Goal: Task Accomplishment & Management: Contribute content

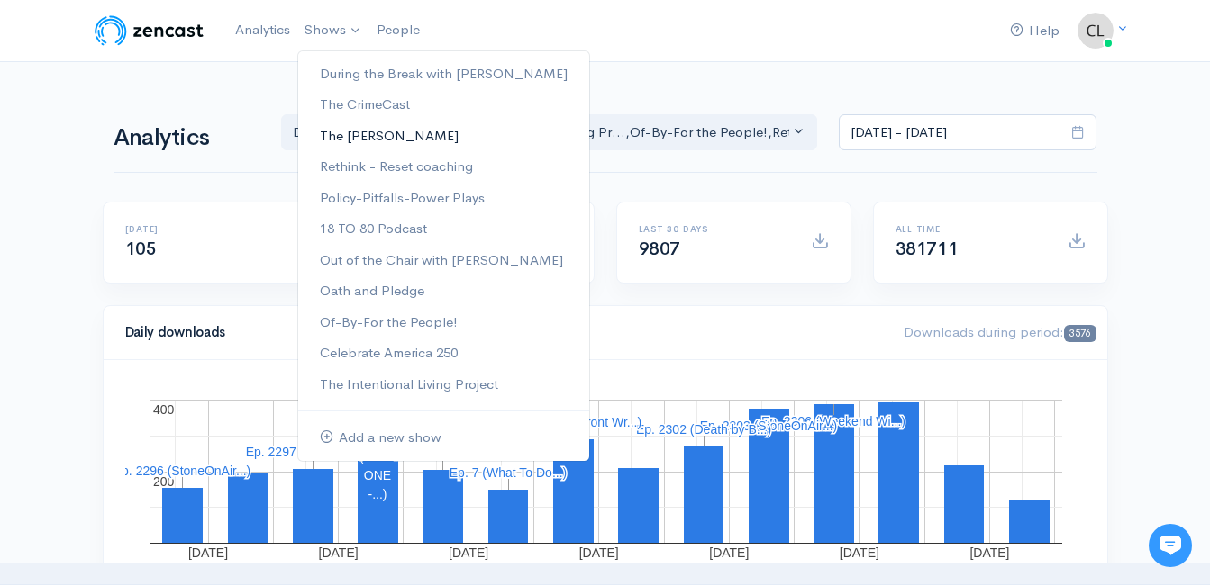
click at [364, 131] on link "The [PERSON_NAME]" at bounding box center [443, 137] width 291 height 32
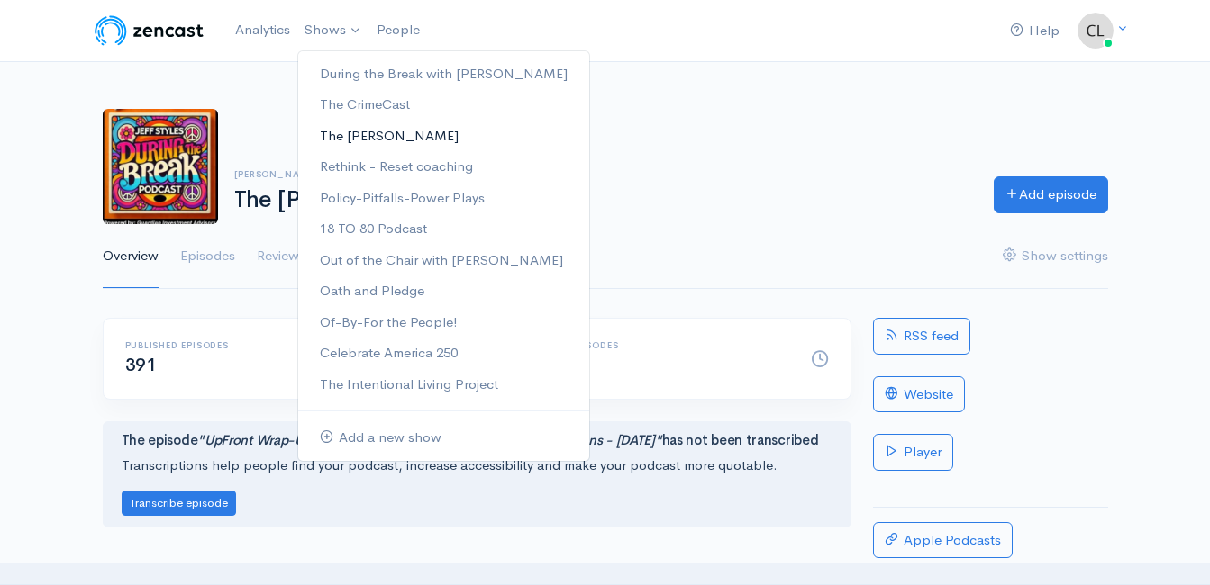
click at [348, 136] on link "The [PERSON_NAME]" at bounding box center [443, 137] width 291 height 32
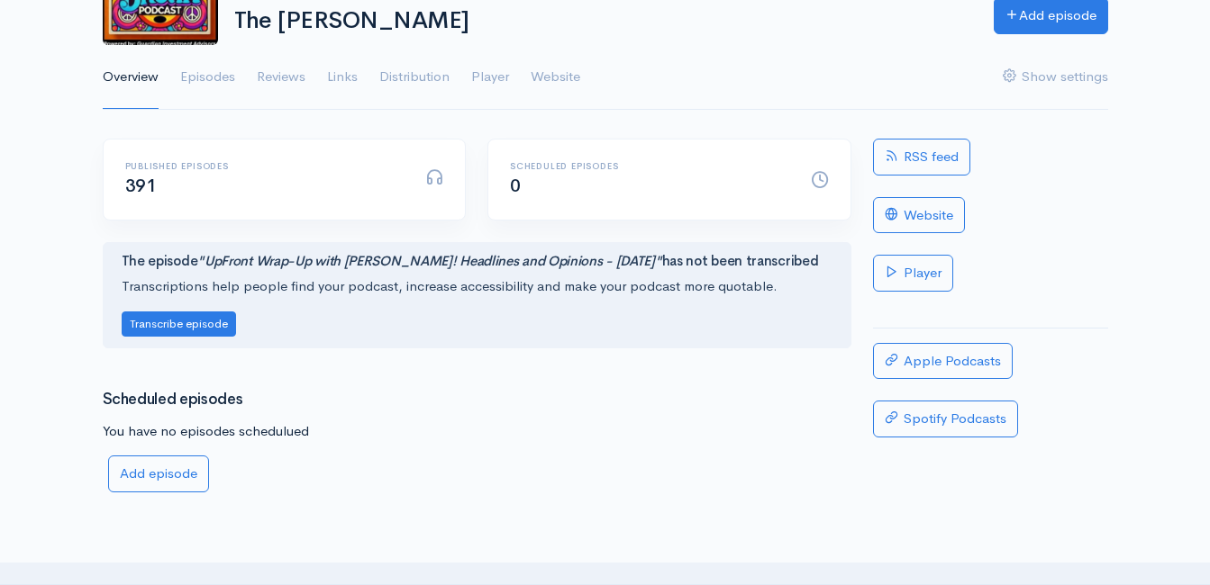
scroll to position [180, 0]
click at [192, 76] on link "Episodes" at bounding box center [207, 76] width 55 height 65
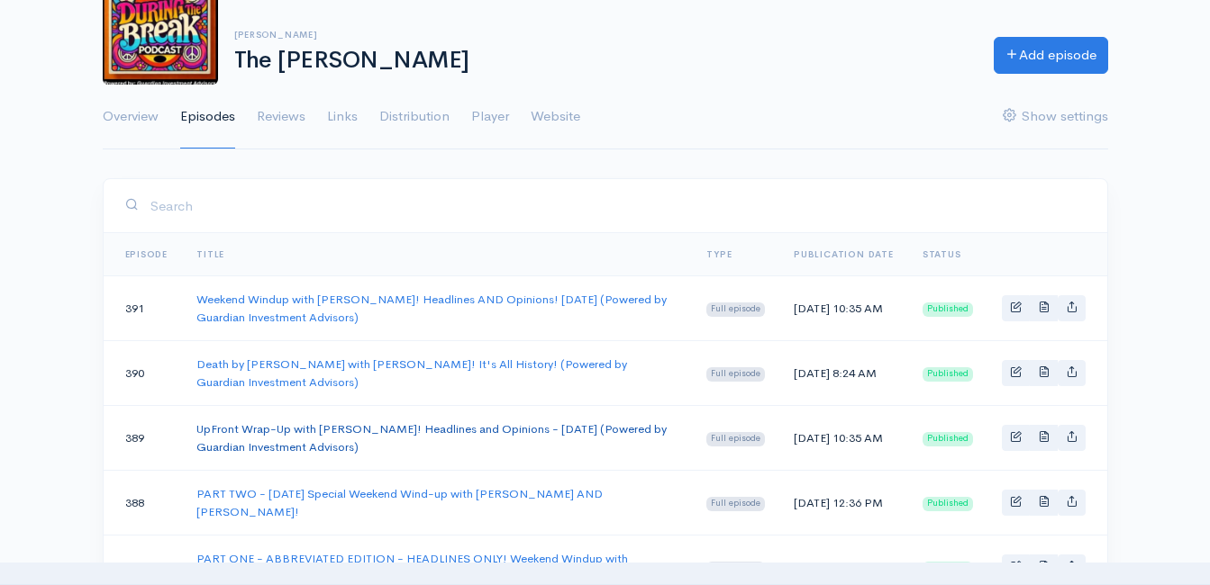
click at [289, 431] on link "UpFront Wrap-Up with Jeff Styles! Headlines and Opinions - 8/11/25 (Powered by …" at bounding box center [431, 437] width 470 height 33
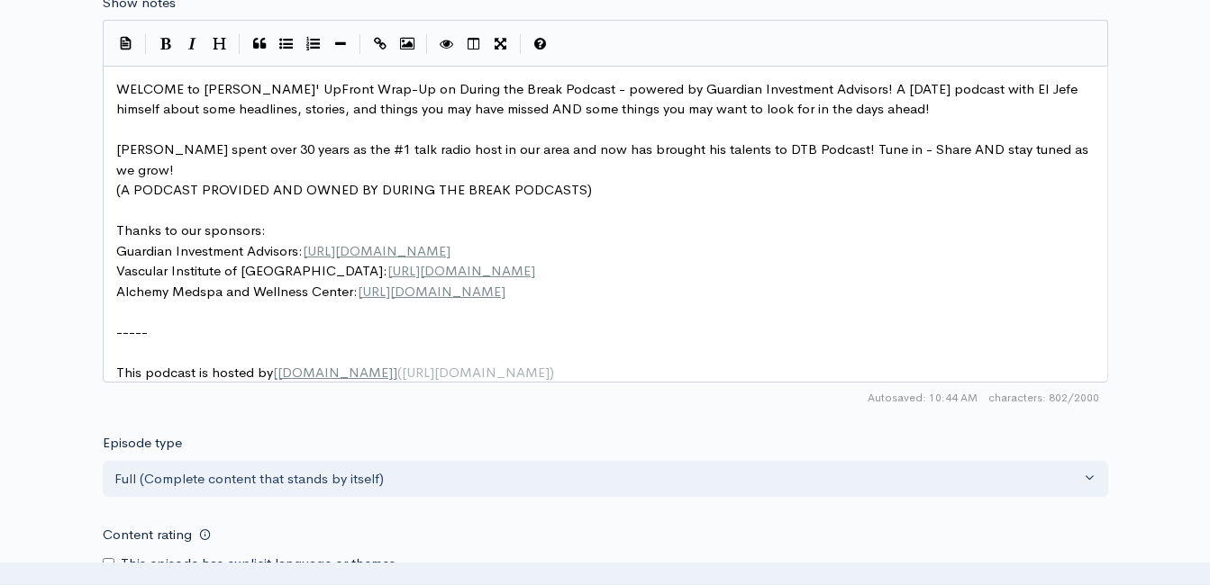
scroll to position [6, 0]
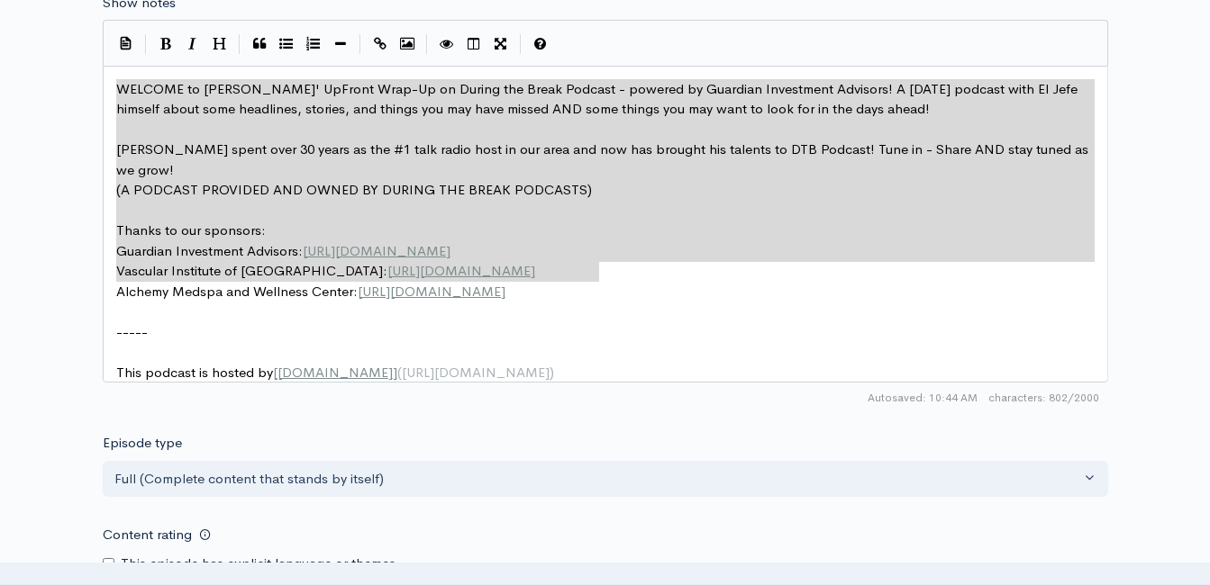
drag, startPoint x: 611, startPoint y: 269, endPoint x: 74, endPoint y: 90, distance: 565.9
type textarea "​WELCOME to Jeff Styles' UpFront Wrap-Up on During the Break Podcast - powered …"
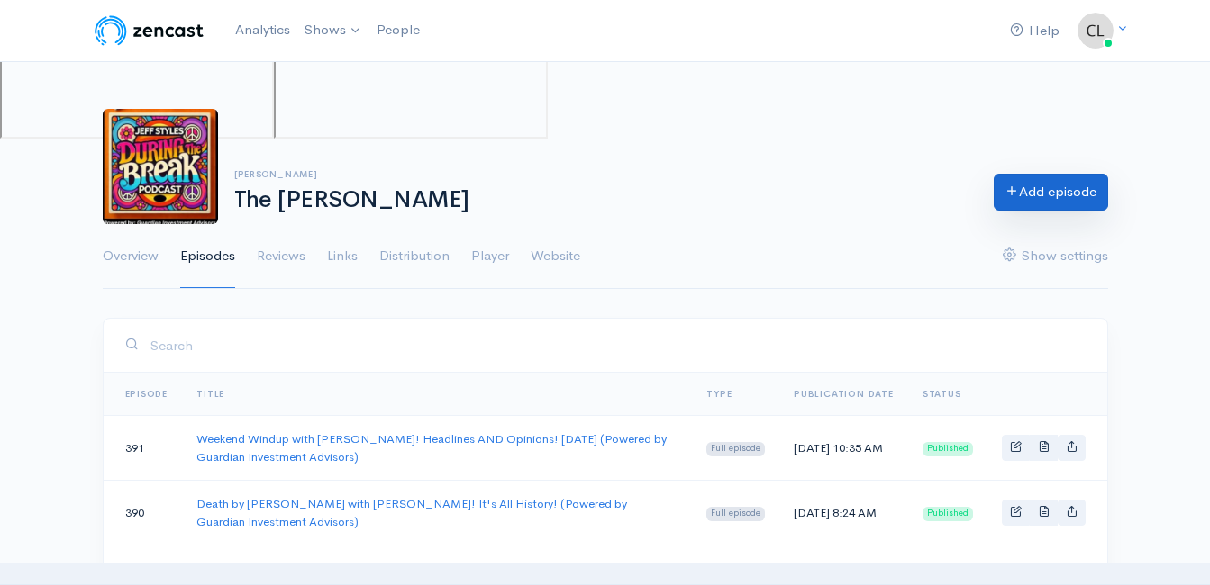
click at [1065, 191] on link "Add episode" at bounding box center [1050, 192] width 114 height 37
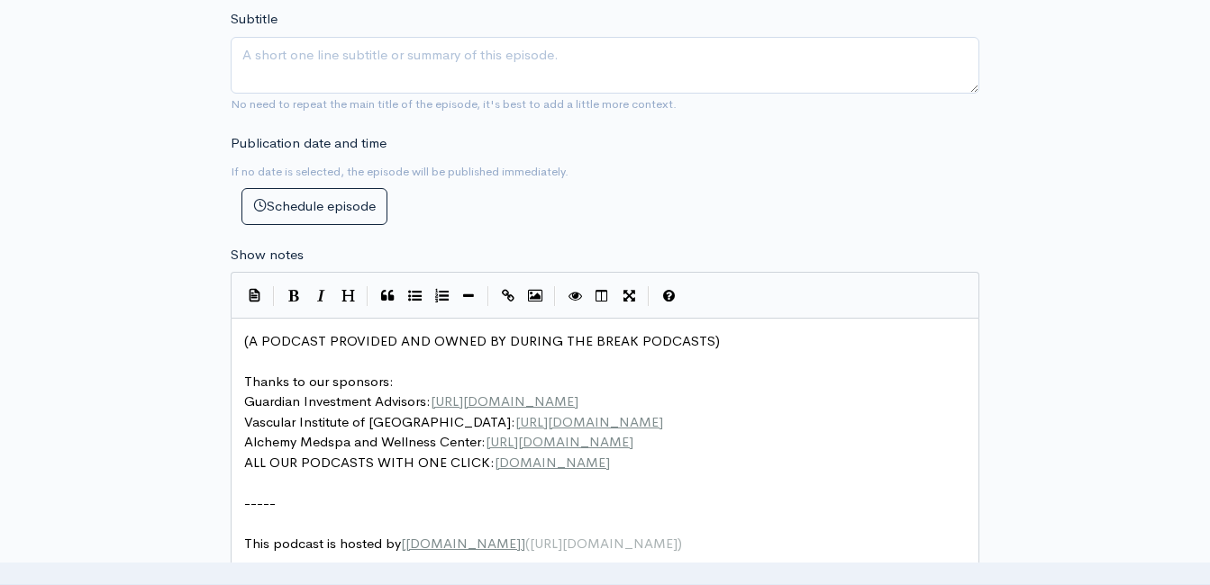
scroll to position [7, 0]
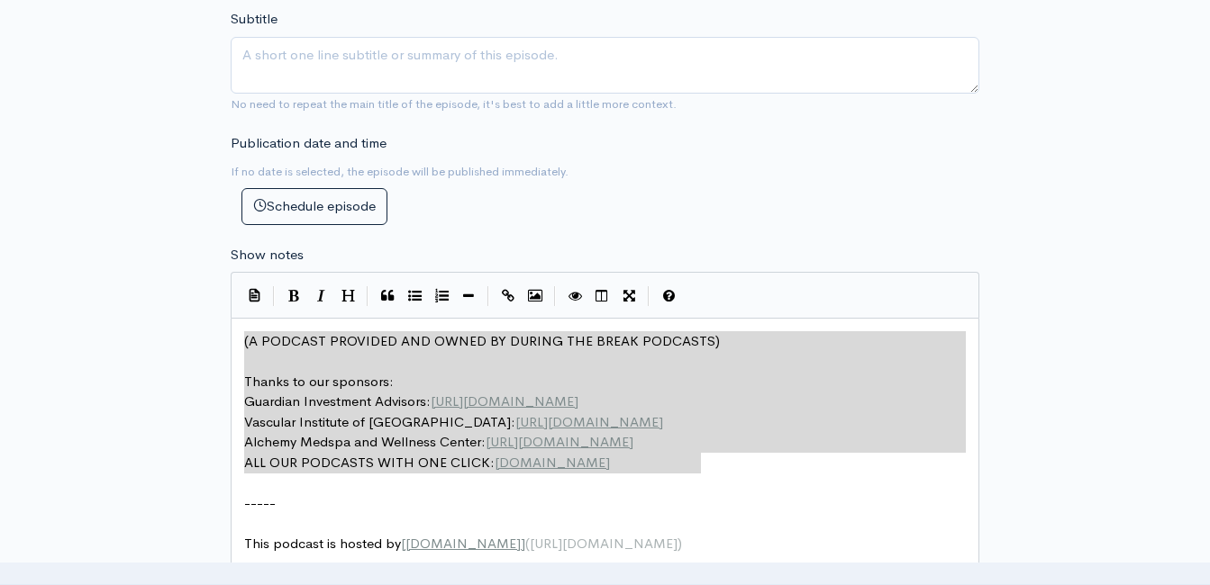
drag, startPoint x: 358, startPoint y: 381, endPoint x: 183, endPoint y: 310, distance: 189.5
type textarea "​(A PODCAST PROVIDED AND OWNED BY DURING THE BREAK PODCASTS) Thanks to our spon…"
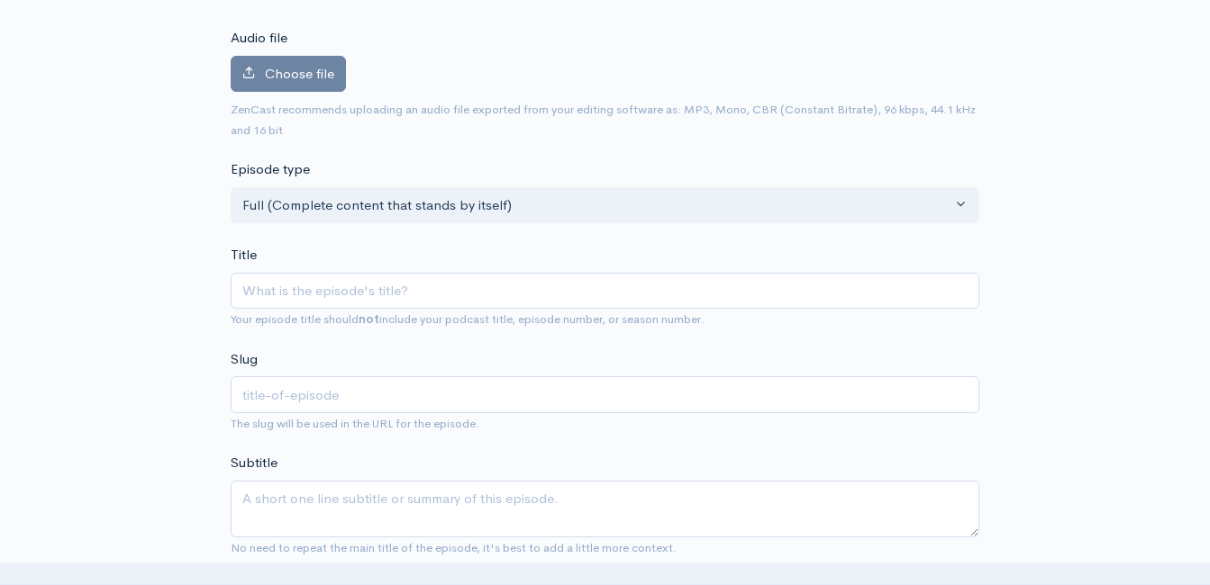
scroll to position [180, 0]
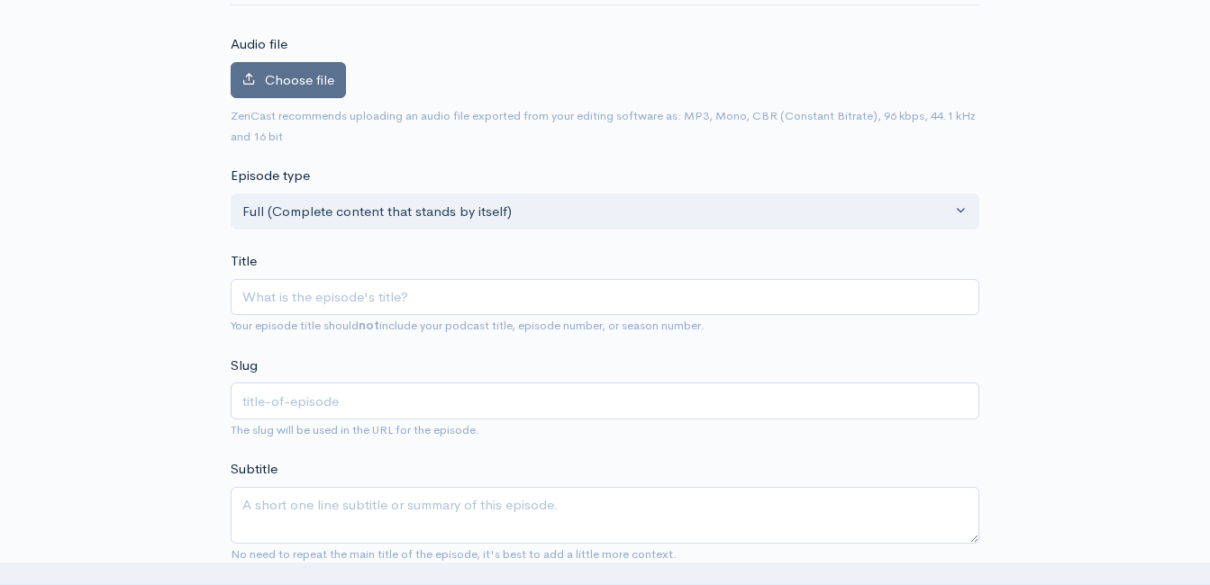
click at [330, 63] on label "Choose file" at bounding box center [288, 80] width 115 height 37
click at [0, 0] on input "Choose file" at bounding box center [0, 0] width 0 height 0
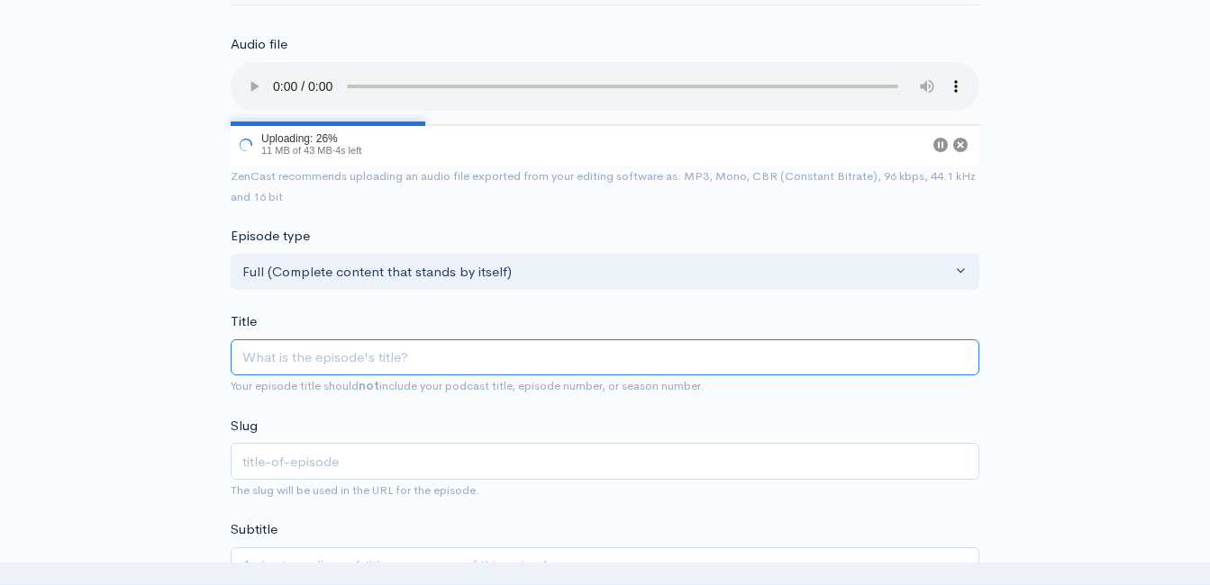
click at [300, 351] on input "Title" at bounding box center [605, 358] width 748 height 37
type input "U"
type input "u"
type input "Up"
type input "up"
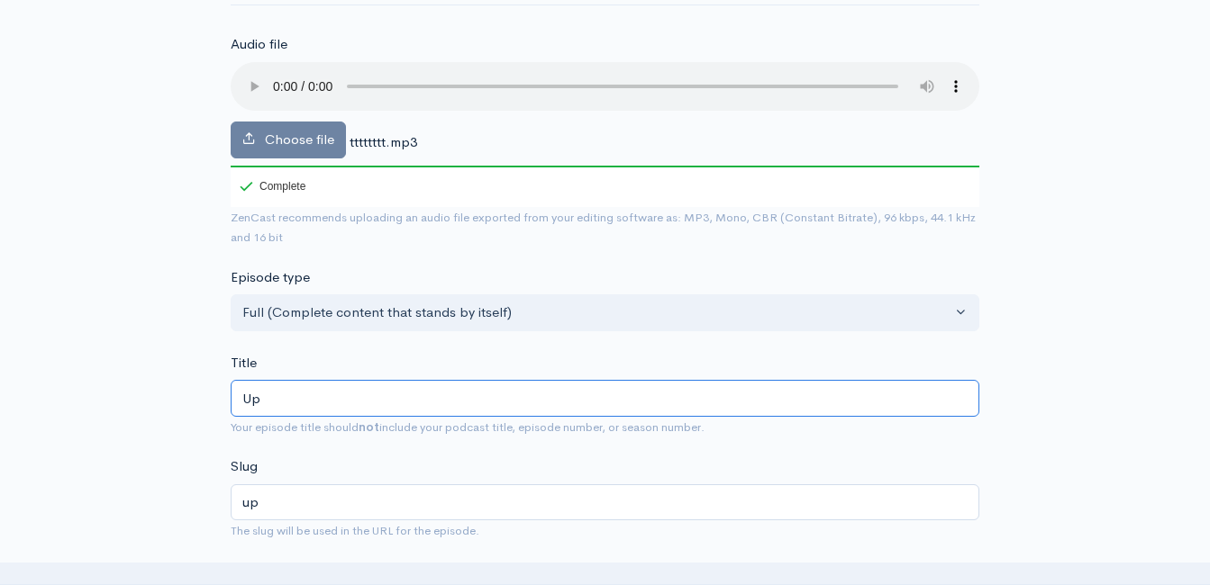
type input "UpFront Wrap-Up with Jeff Styles! Headlines and Opinions - 8/11/25 (Powered by …"
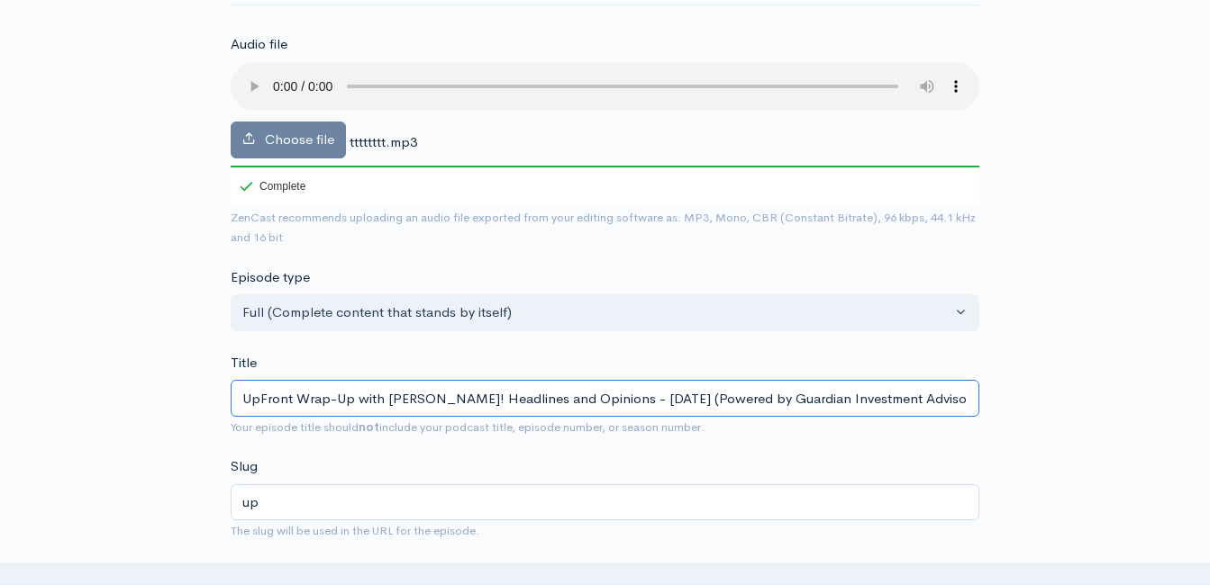
type input "upfront-wrap-up-with-jeff-styles-headlines-and-opinions-81125-powered-by-guardi…"
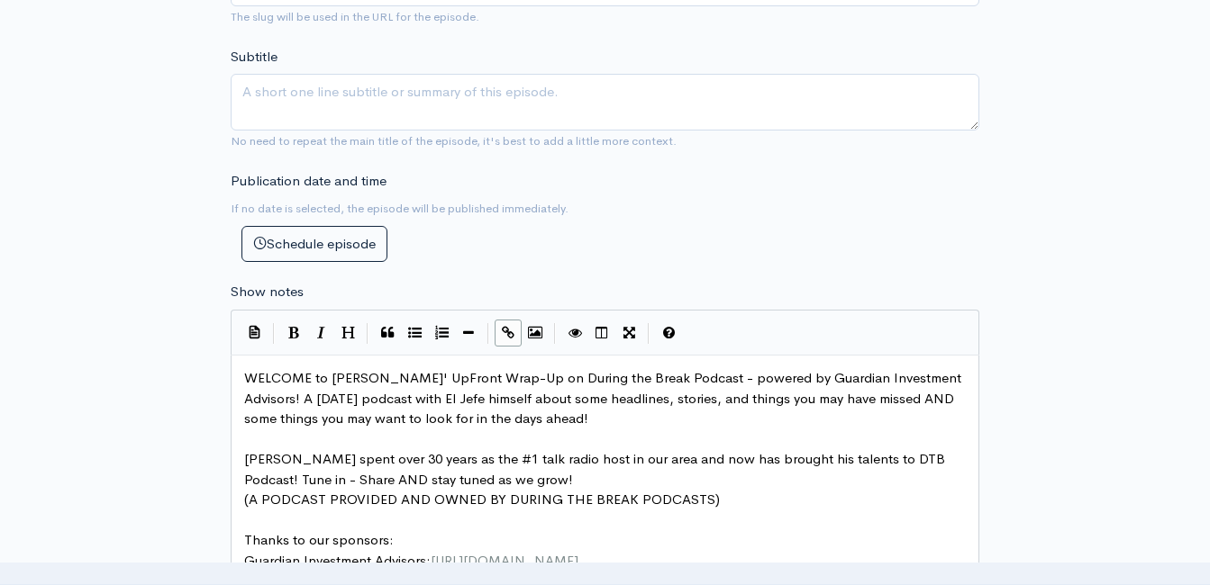
scroll to position [463, 0]
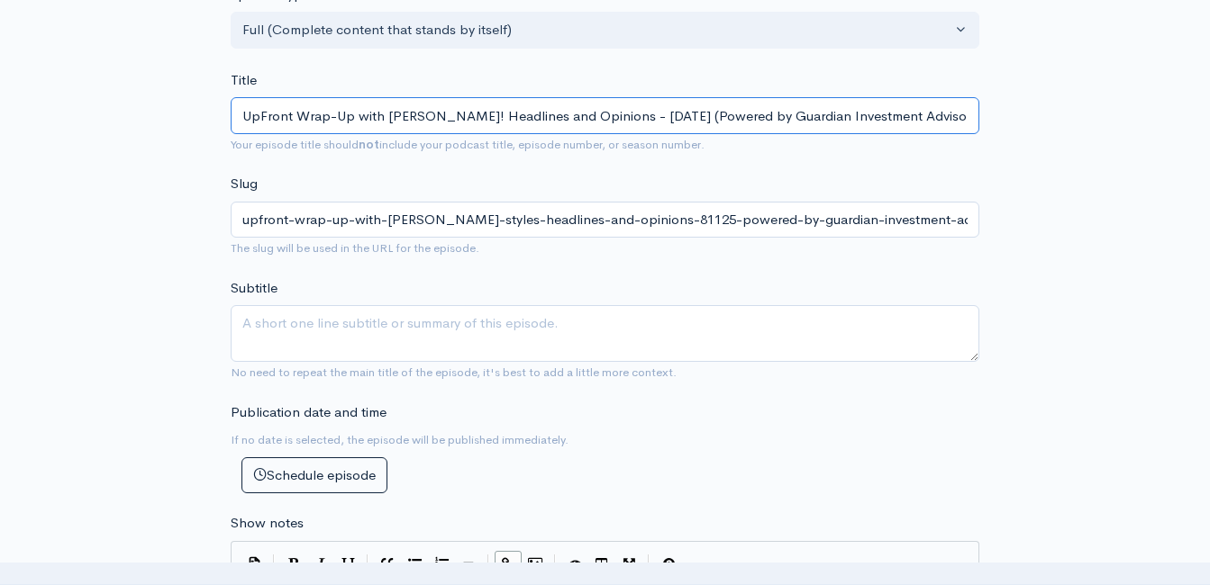
click at [646, 114] on input "UpFront Wrap-Up with Jeff Styles! Headlines and Opinions - 8/11/25 (Powered by …" at bounding box center [605, 115] width 748 height 37
type input "UpFront Wrap-Up with Jeff Styles! Headlines and Opinions - 8/1/25 (Powered by G…"
type input "upfront-wrap-up-with-jeff-styles-headlines-and-opinions-8125-powered-by-guardia…"
type input "UpFront Wrap-Up with [PERSON_NAME]! Headlines and Opinions - [DATE] (Powered by…"
type input "upfront-wrap-up-with-jeff-styles-headlines-and-opinions-81825-powered-by-guardi…"
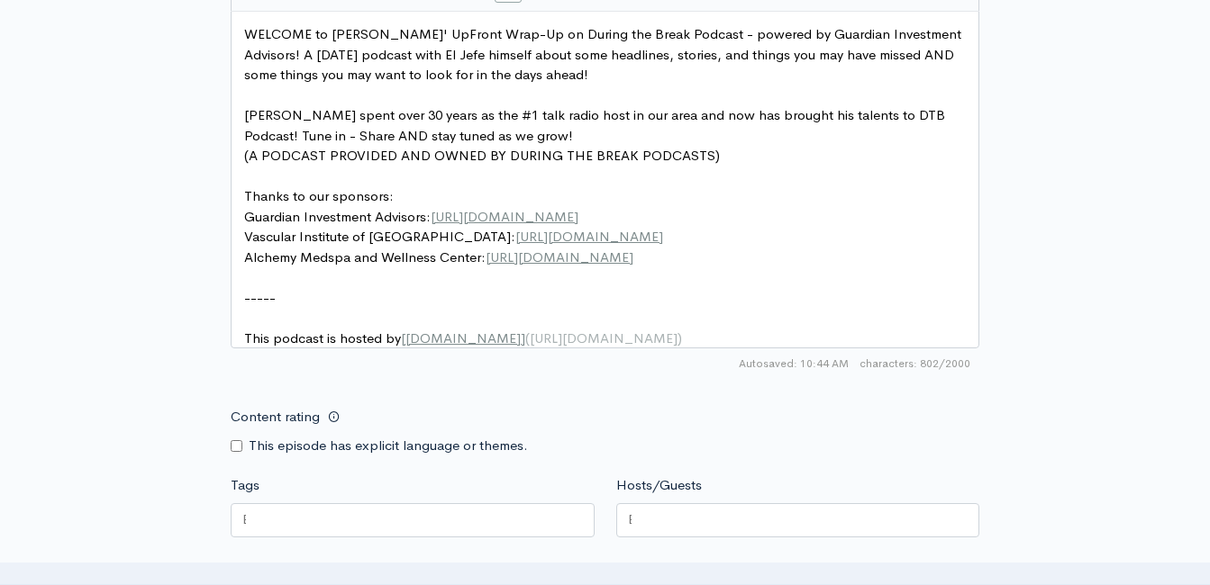
scroll to position [1003, 0]
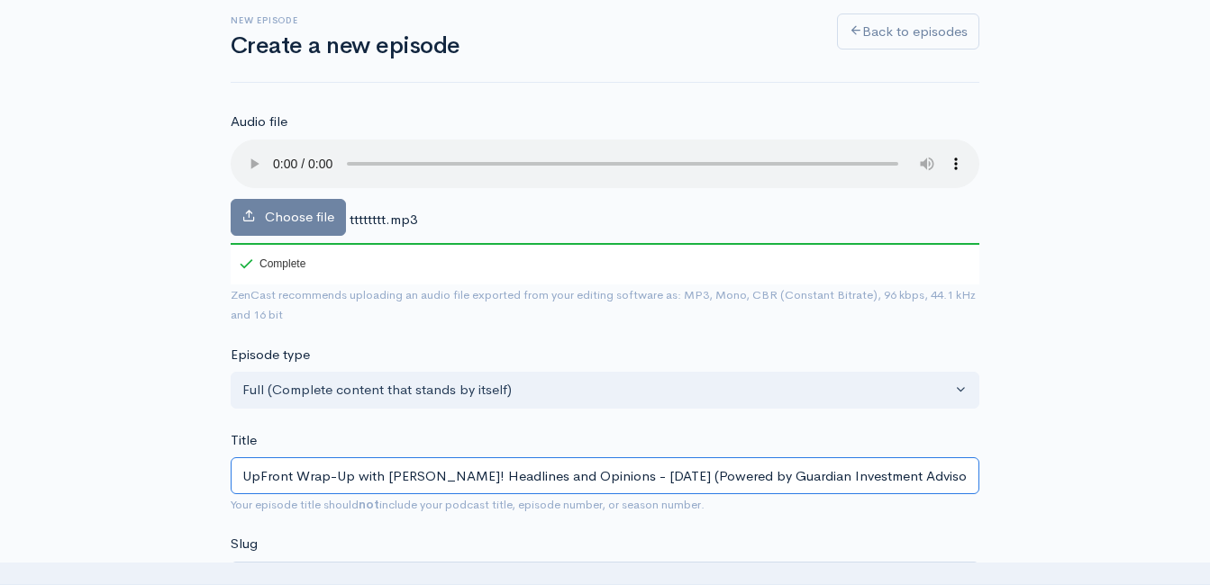
type input "UpFront Wrap-Up with [PERSON_NAME]! Headlines and Opinions - [DATE] (Powered by…"
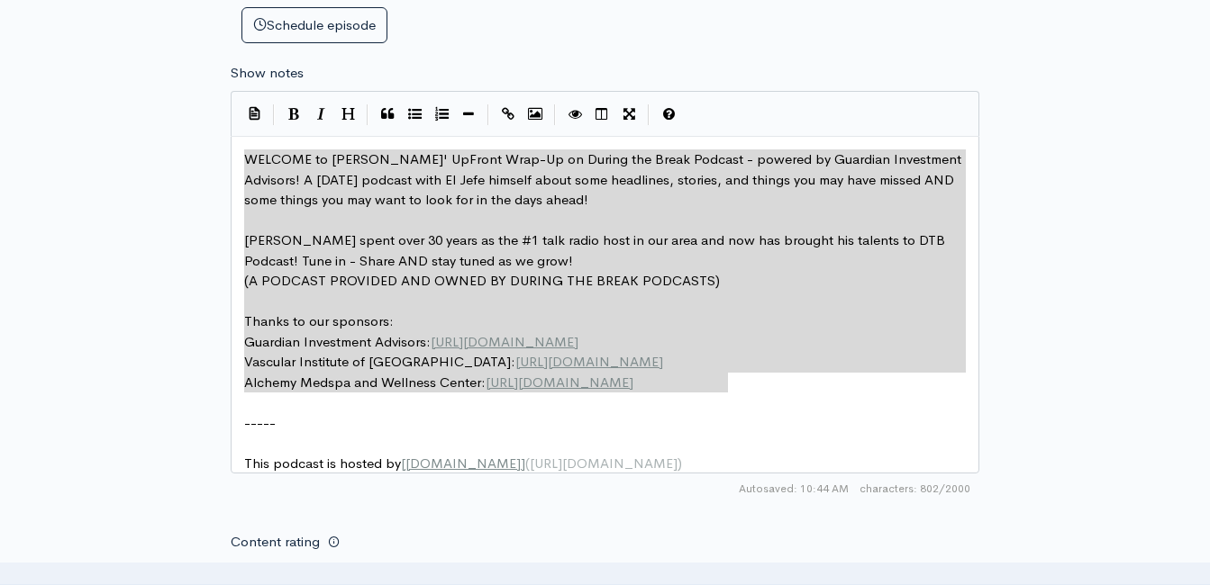
drag, startPoint x: 626, startPoint y: 353, endPoint x: 219, endPoint y: 168, distance: 447.4
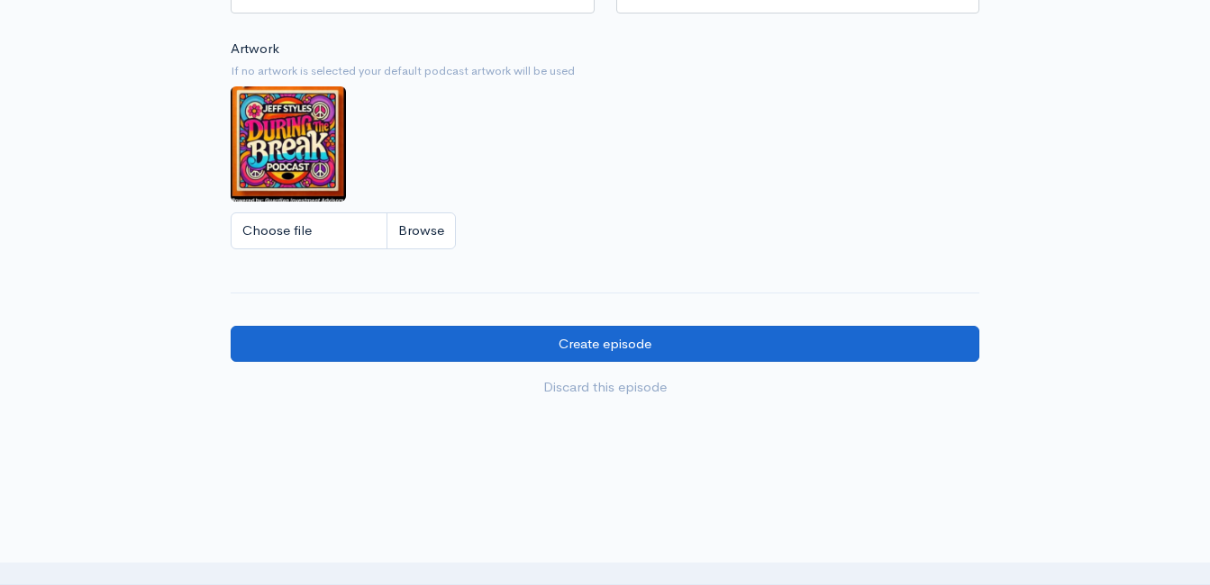
type textarea "WELCOME to Jeff Styles' UpFront Wrap-Up on During the Break Podcast - powered b…"
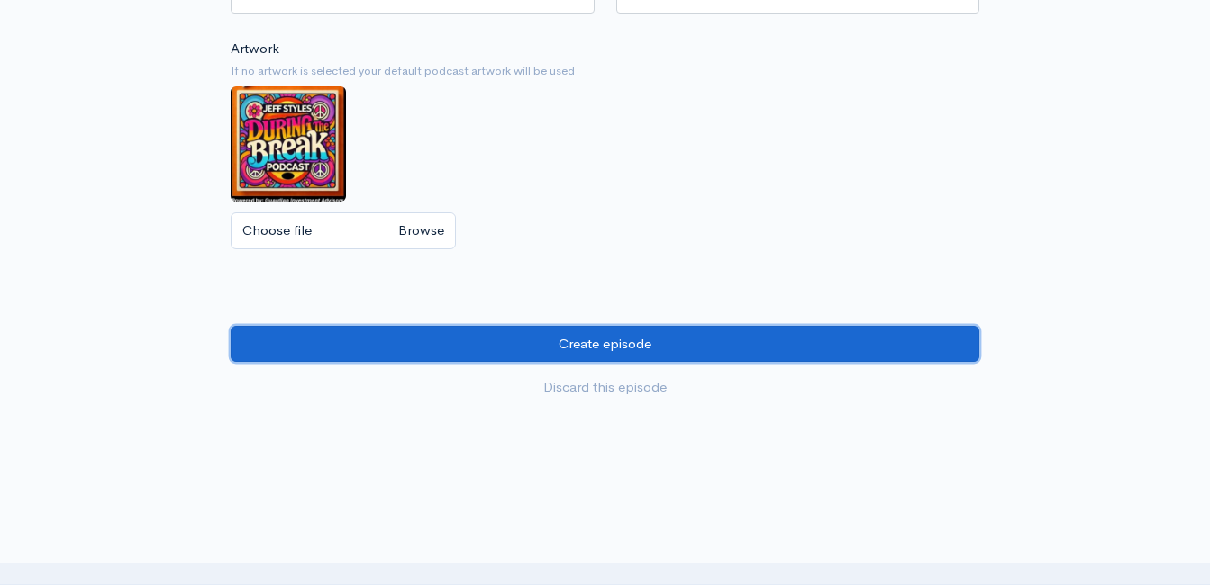
click at [546, 363] on input "Create episode" at bounding box center [605, 344] width 748 height 37
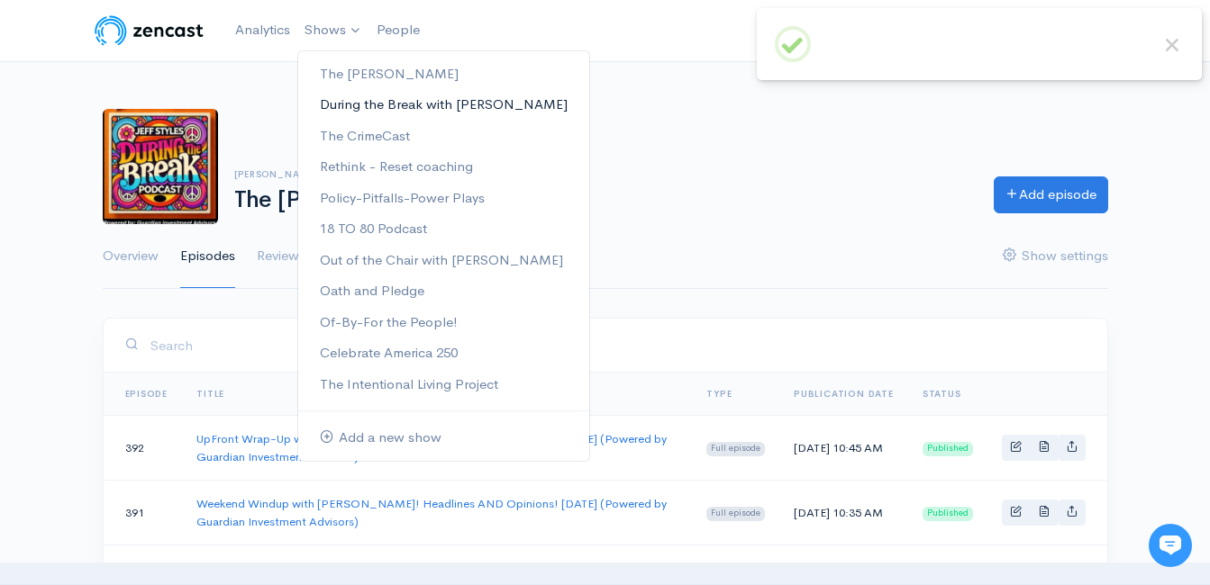
click at [359, 102] on link "During the Break with [PERSON_NAME]" at bounding box center [443, 105] width 291 height 32
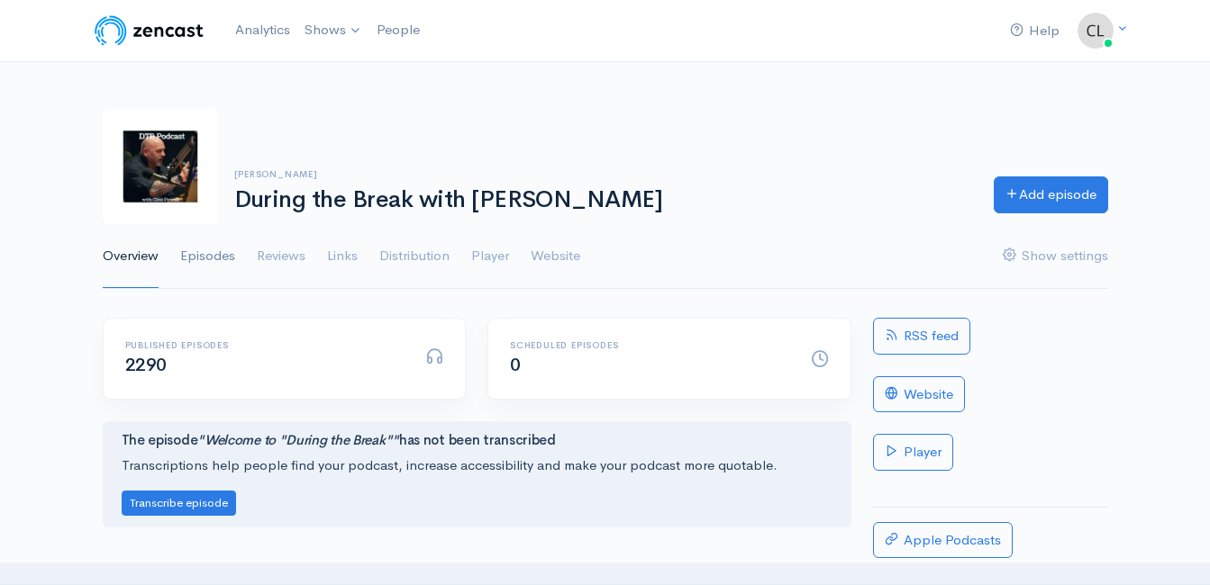
click at [222, 258] on link "Episodes" at bounding box center [207, 256] width 55 height 65
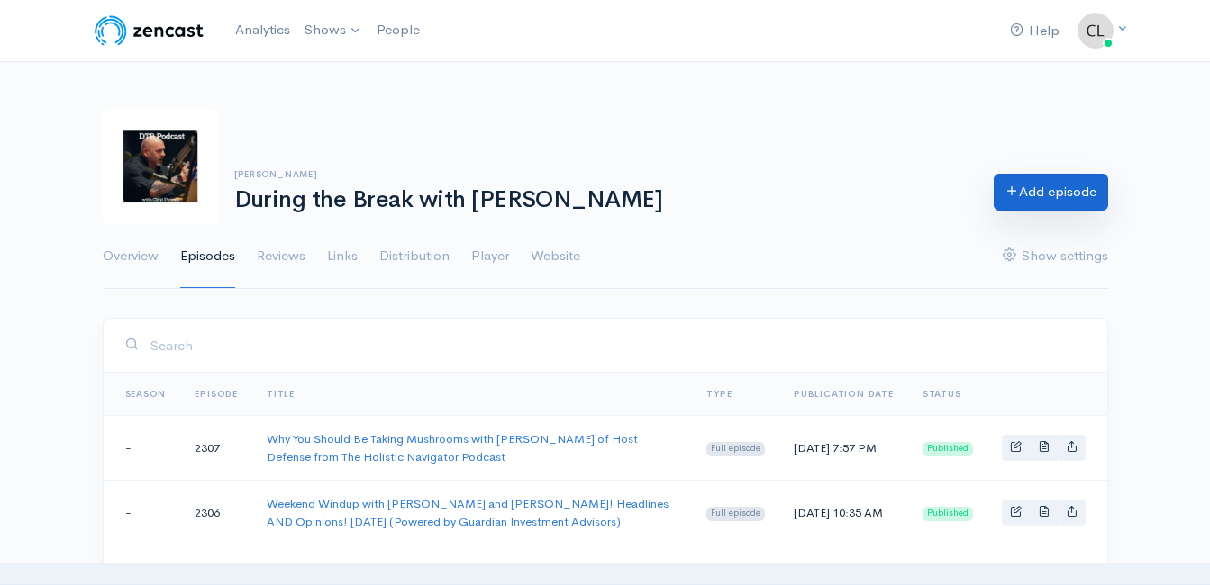
click at [1028, 183] on link "Add episode" at bounding box center [1050, 192] width 114 height 37
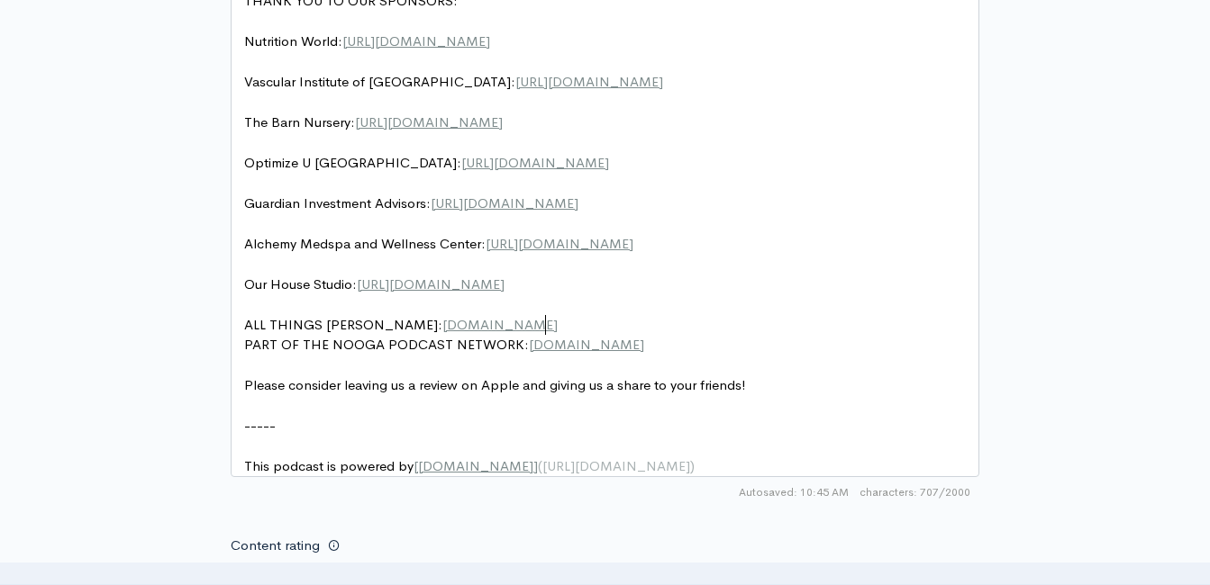
scroll to position [7, 0]
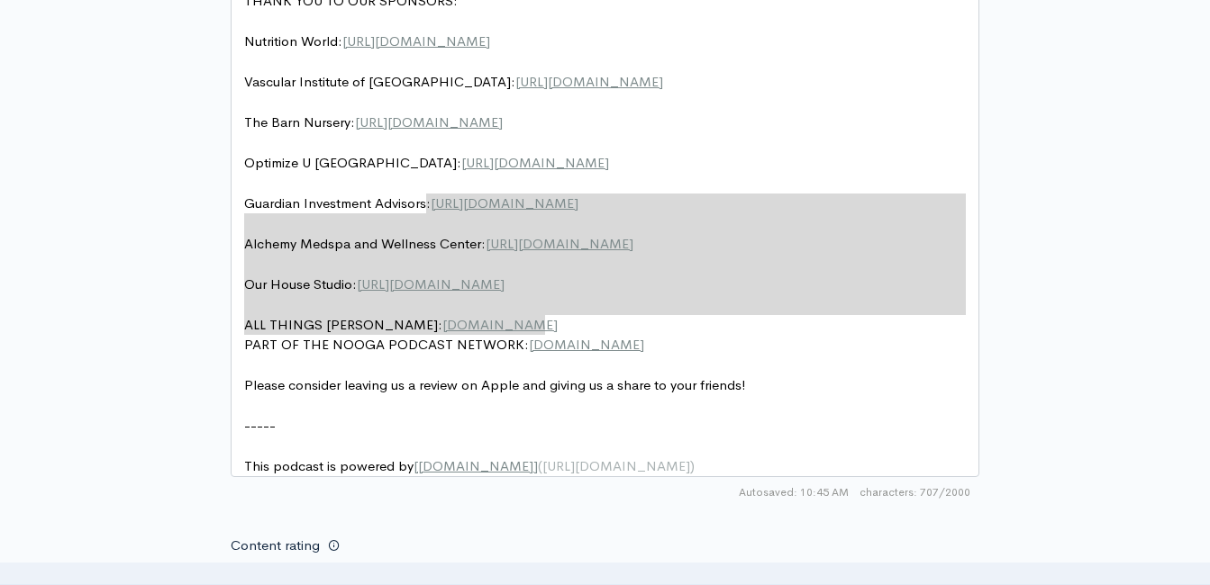
type textarea "Guardian Investment Advisors: https://giaplantoday.com/ Alchemy Medspa and Well…"
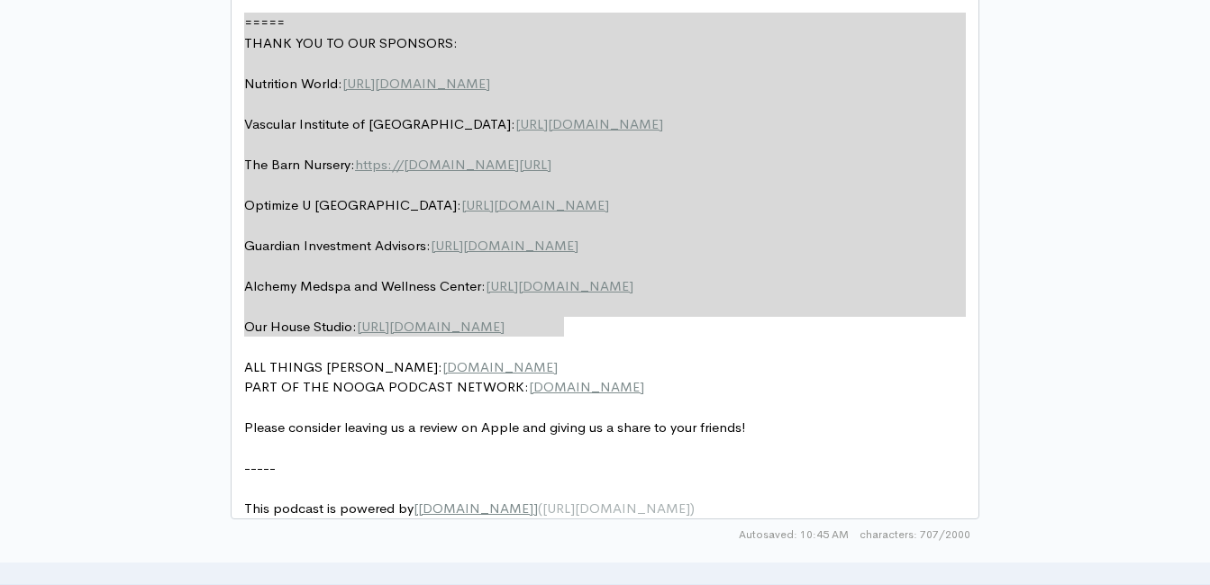
scroll to position [0, 0]
drag, startPoint x: 583, startPoint y: 276, endPoint x: 262, endPoint y: 33, distance: 401.9
type textarea "​===== THANK YOU TO OUR SPONSORS: Nutrition World: https://nutritionw.com/ Vasc…"
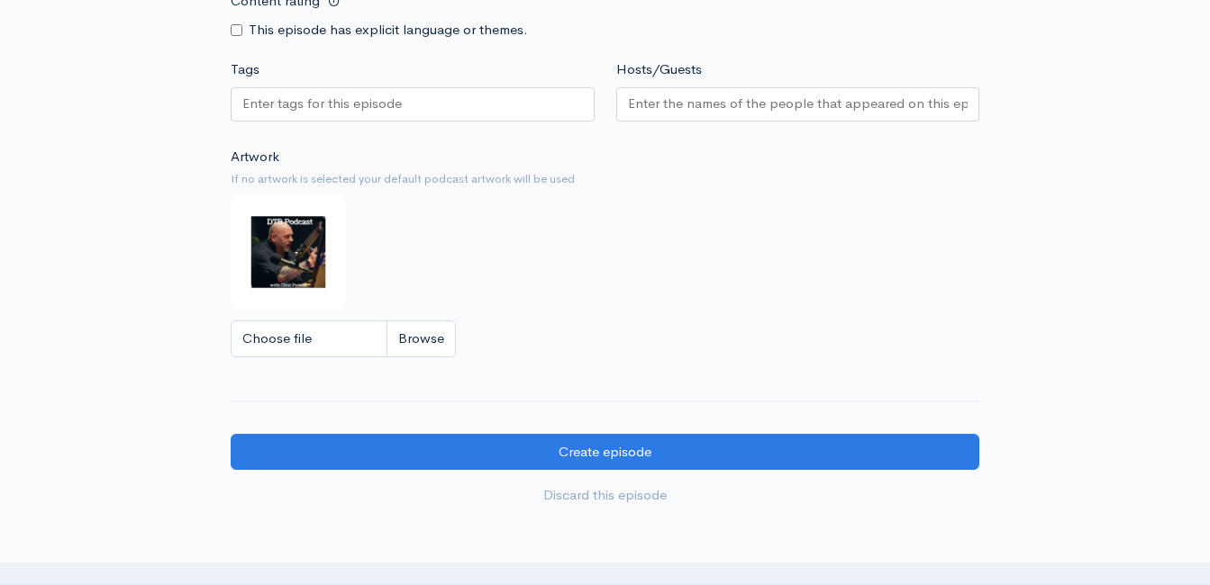
scroll to position [1591, 0]
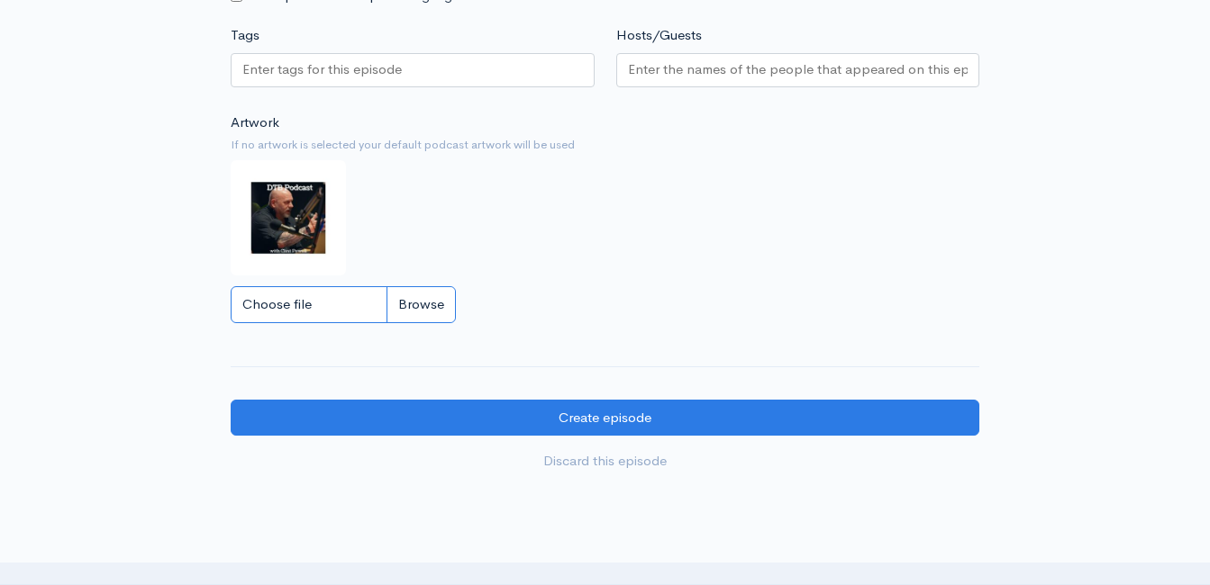
click at [443, 318] on input "Choose file" at bounding box center [343, 304] width 225 height 37
type input "C:\fakepath\450591796_1013938890741267_212763636491488363_n.jpg"
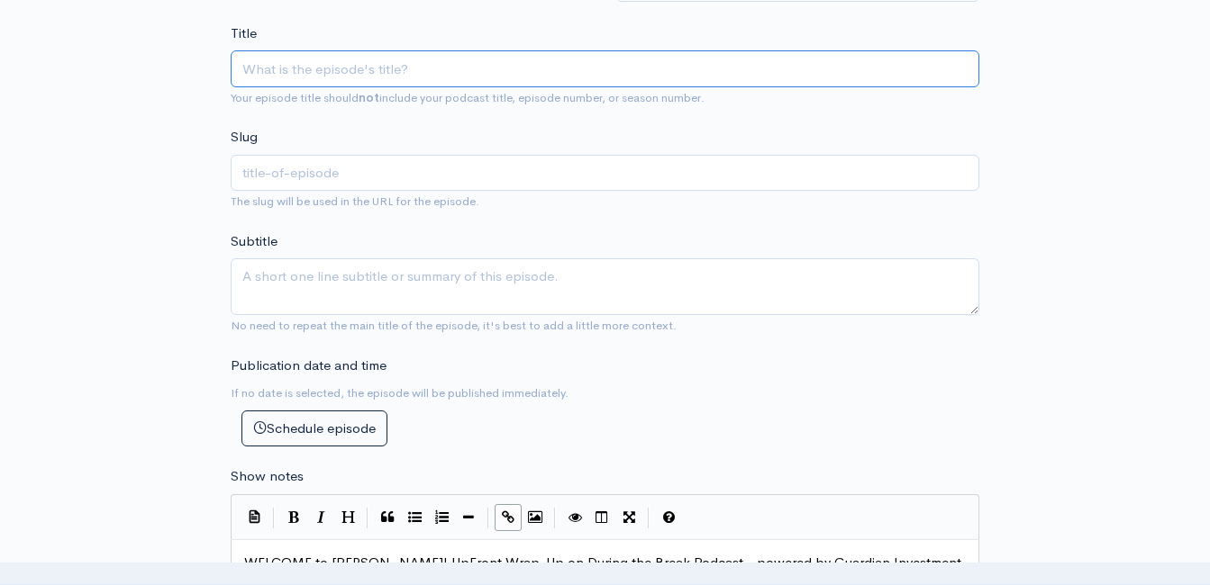
click at [517, 73] on input "Title" at bounding box center [605, 68] width 748 height 37
type input "U"
type input "u"
type input "Up"
type input "up"
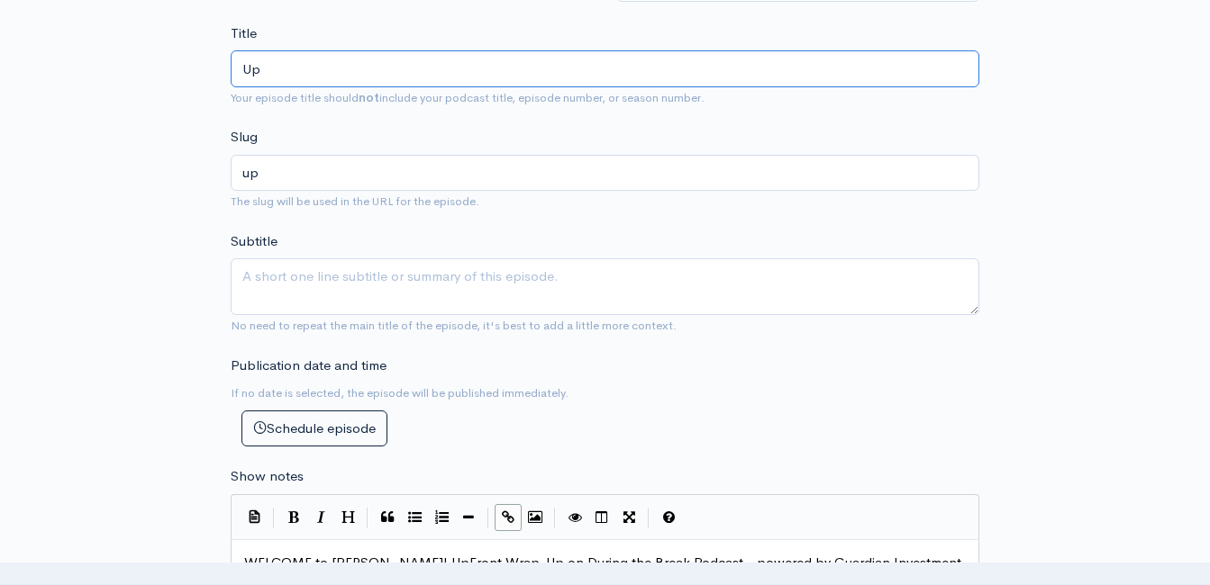
type input "UpF"
type input "upf"
type input "UpFr"
type input "upfr"
type input "UpFront"
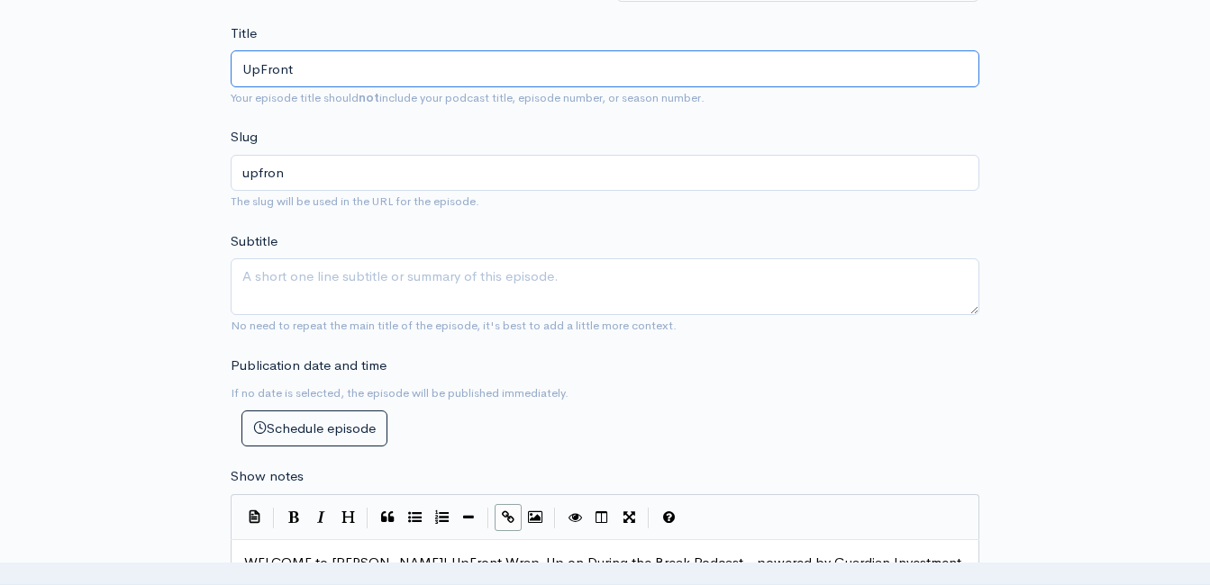
type input "upfront"
type input "UpFront w"
type input "upfront-w"
type input "UpFront wr"
type input "upfront-wr"
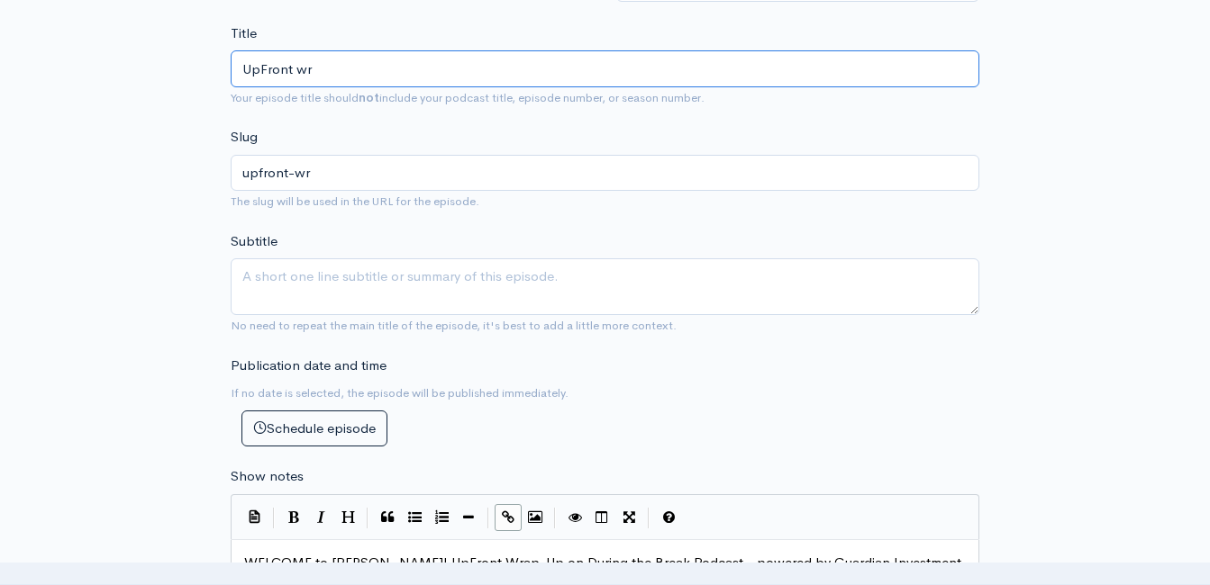
type input "UpFront wra"
type input "upfront-wra"
type input "UpFront wrap"
type input "upfront-wrap"
type input "UpFront wra"
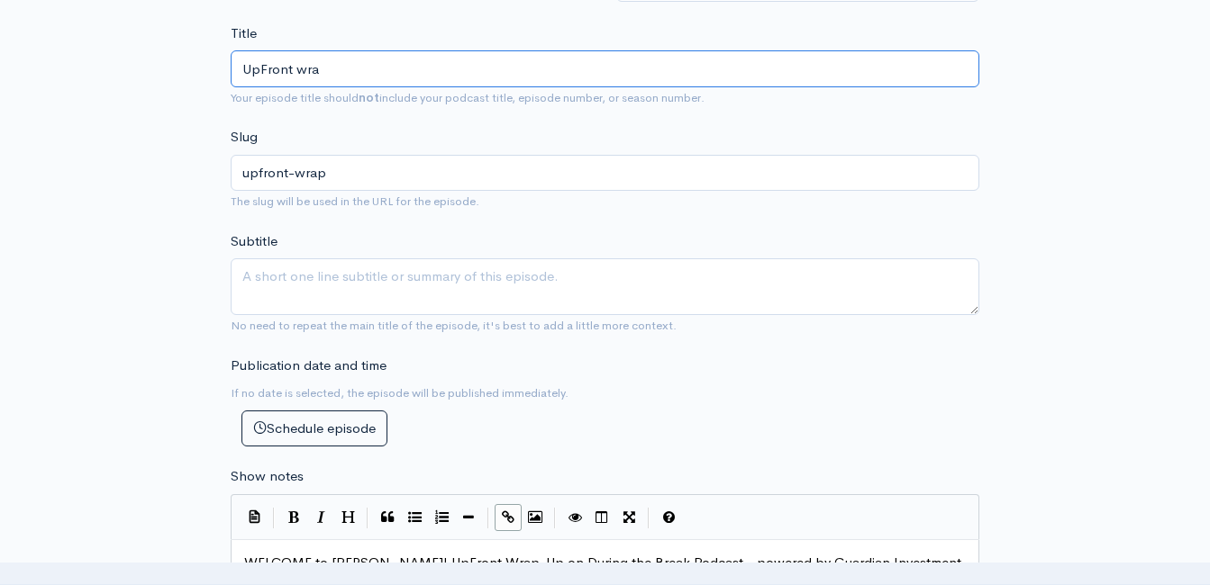
type input "upfront-wra"
type input "UpFront wr"
type input "upfront-wr"
type input "UpFront w"
type input "upfront-w"
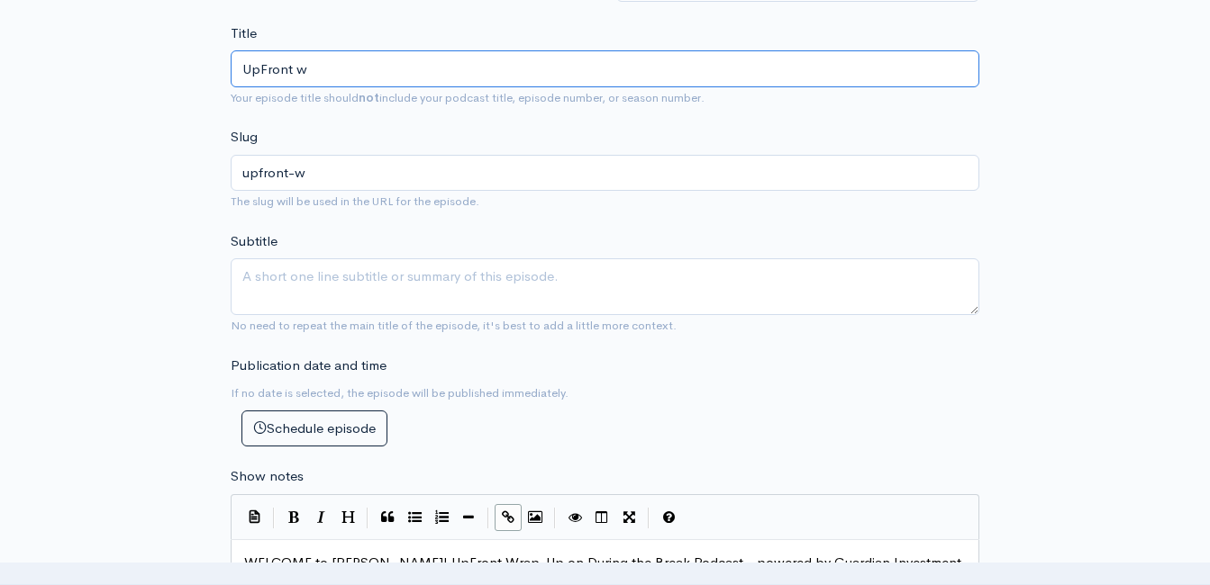
type input "UpFront"
type input "upfront"
type input "UpFront W"
type input "upfront-w"
type input "UpFront Wr"
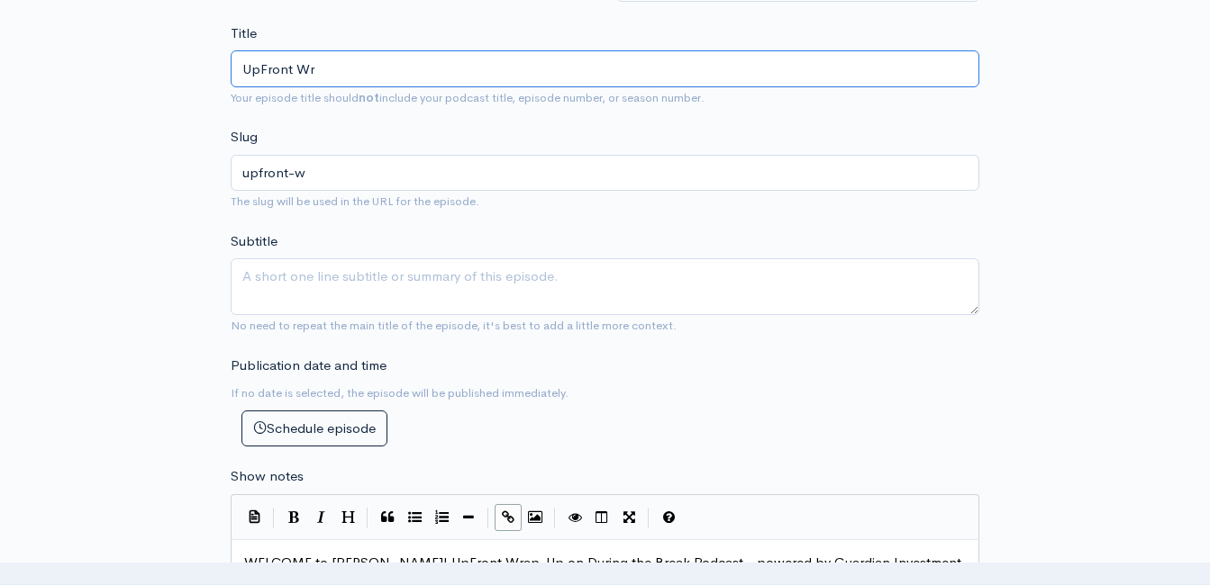
type input "upfront-wr"
type input "UpFront Wra"
type input "upfront-wra"
type input "UpFront Wr"
type input "upfront-wr"
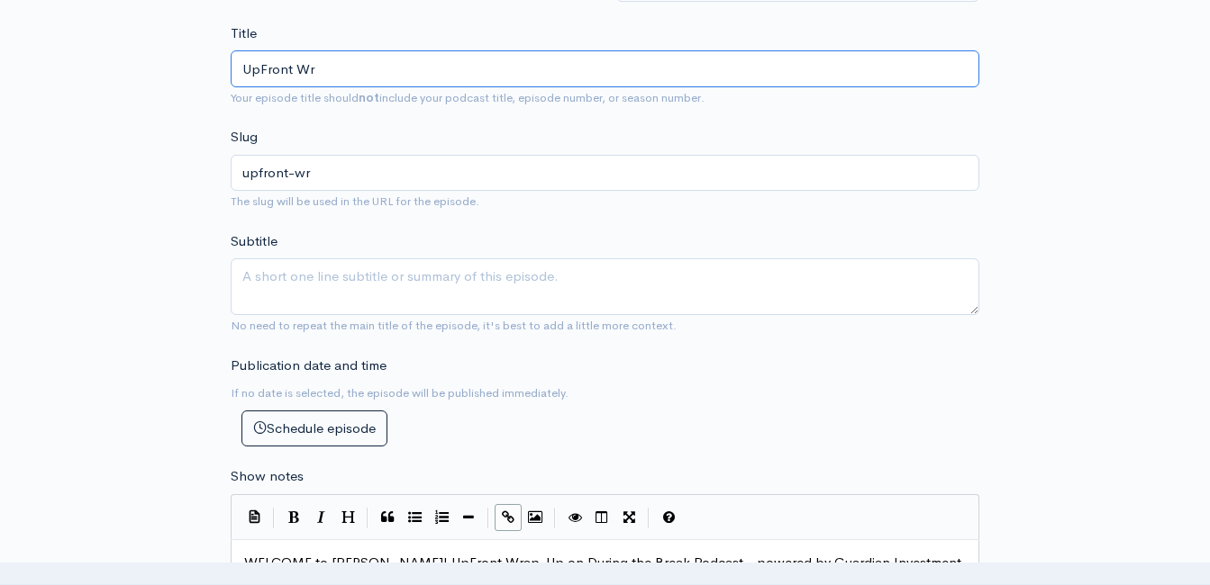
type input "UpFront W"
type input "upfront-w"
type input "UpFront"
type input "upfront"
drag, startPoint x: 332, startPoint y: 63, endPoint x: 218, endPoint y: 68, distance: 114.5
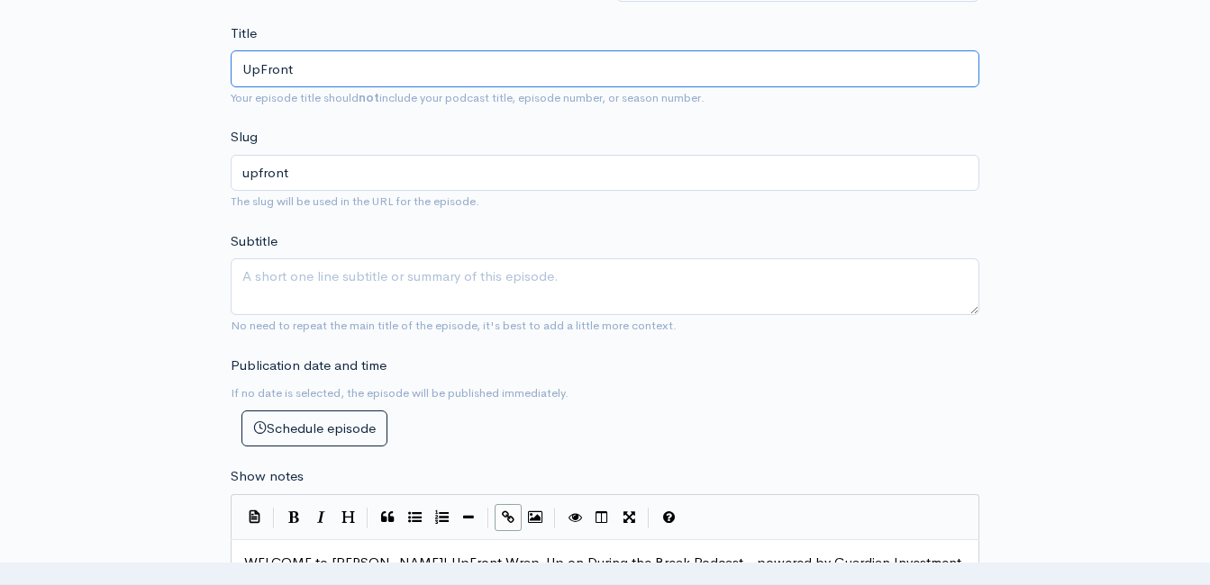
click at [222, 68] on div "New episode Create a new episode Back to episodes Audio file Choose file 0 ZenC…" at bounding box center [605, 587] width 770 height 2071
paste input "Wrap-Up with Jeff Styles! Headlines and Opinions - 8/18/25 (Powered by Guardian…"
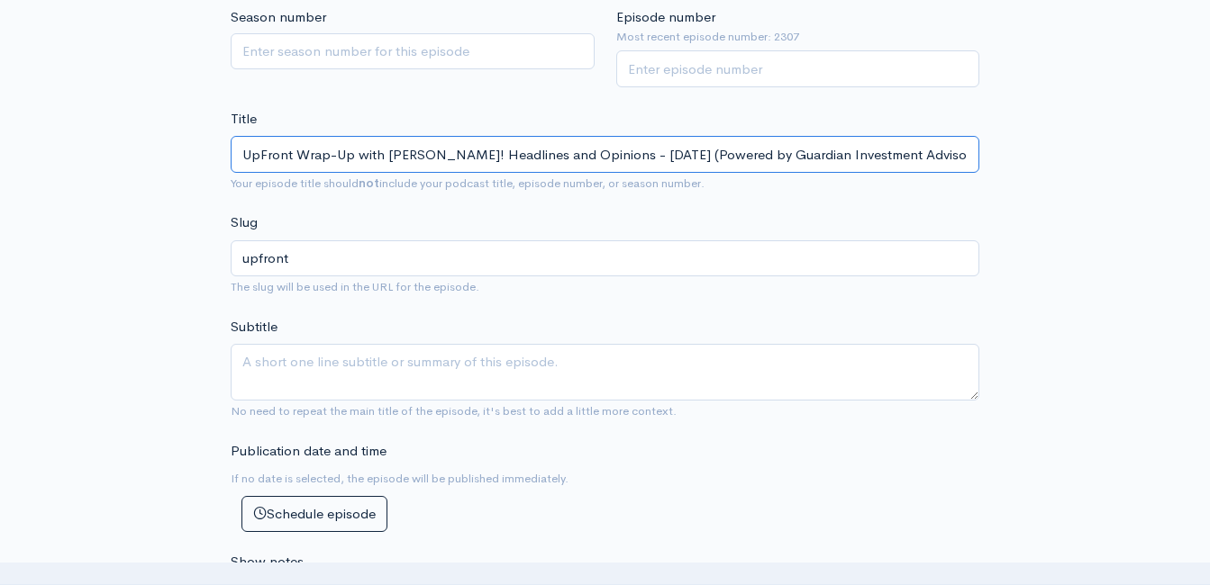
scroll to position [330, 0]
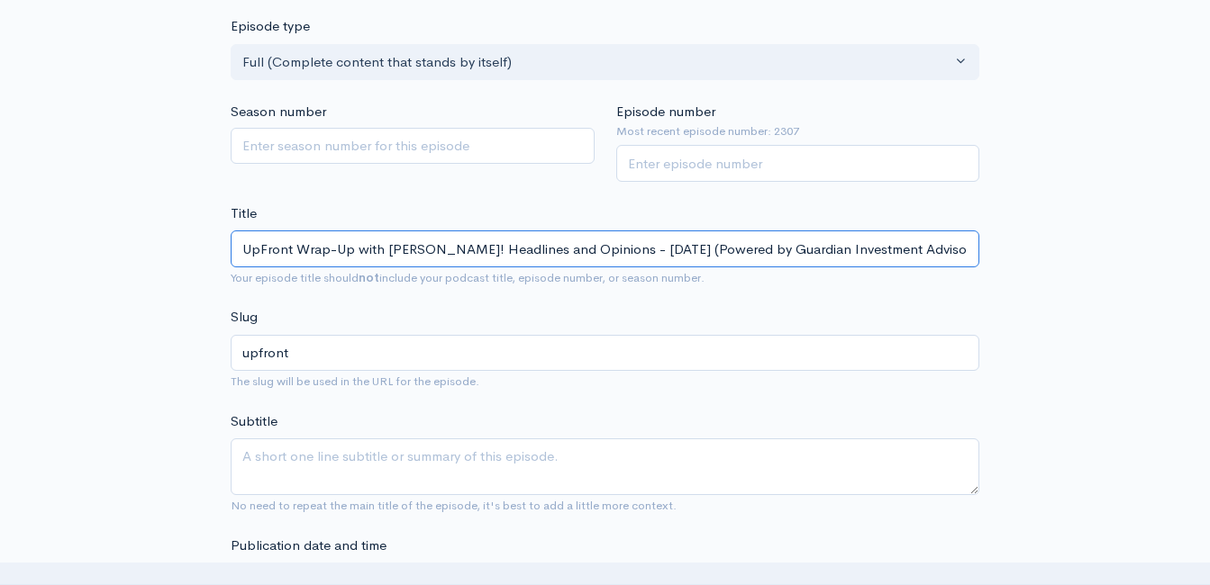
type input "UpFront Wrap-Up with Jeff Styles! Headlines and Opinions - 8/18/25 (Powered by …"
type input "upfront-wrap-up-with-jeff-styles-headlines-and-opinions-81825-powered-by-guardi…"
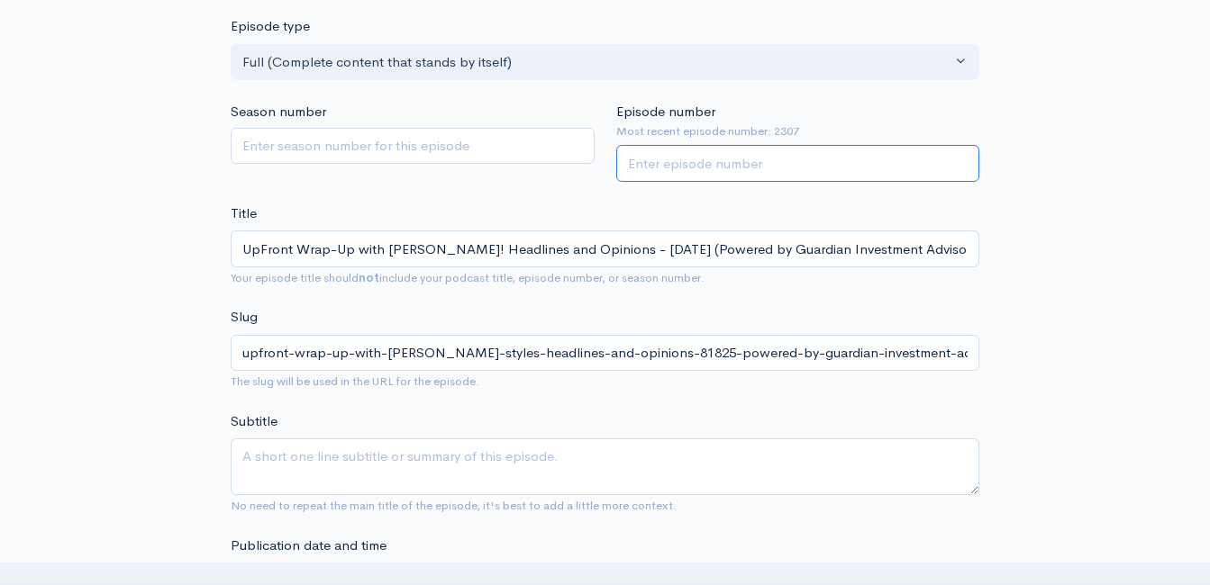
click at [760, 163] on input "Episode number" at bounding box center [798, 163] width 364 height 37
type input "2308"
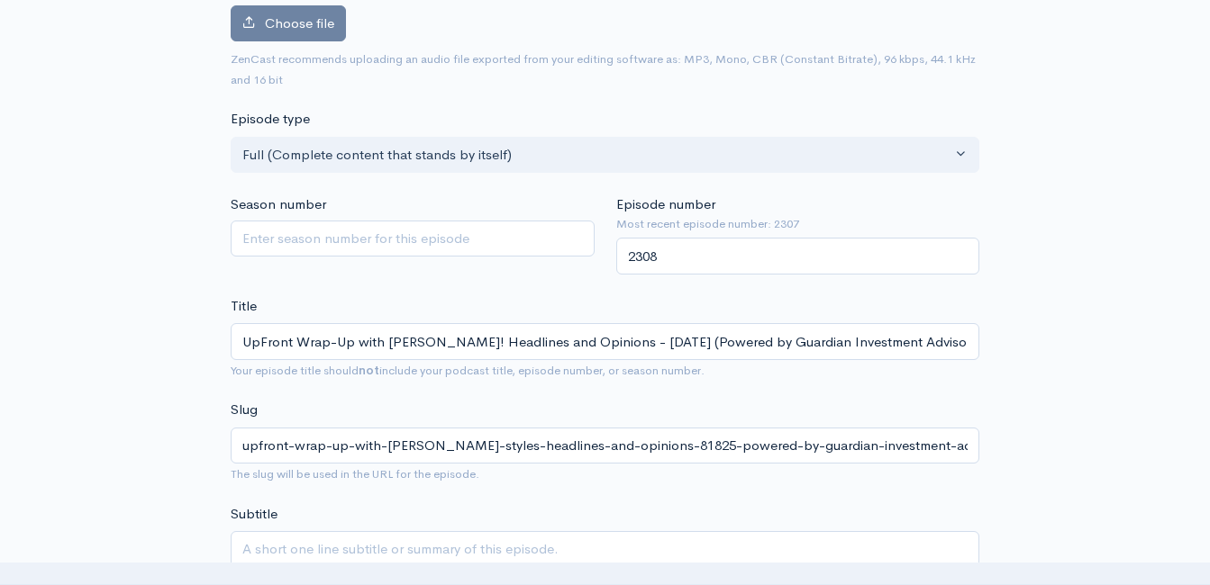
scroll to position [150, 0]
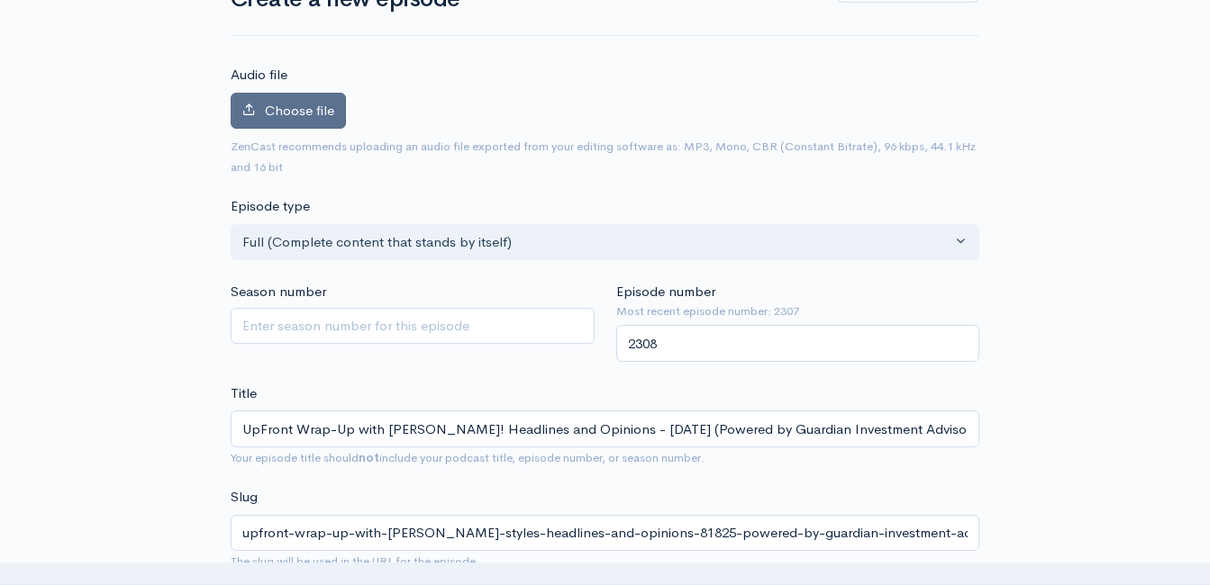
click at [307, 118] on span "Choose file" at bounding box center [299, 110] width 69 height 17
click at [0, 0] on input "Choose file" at bounding box center [0, 0] width 0 height 0
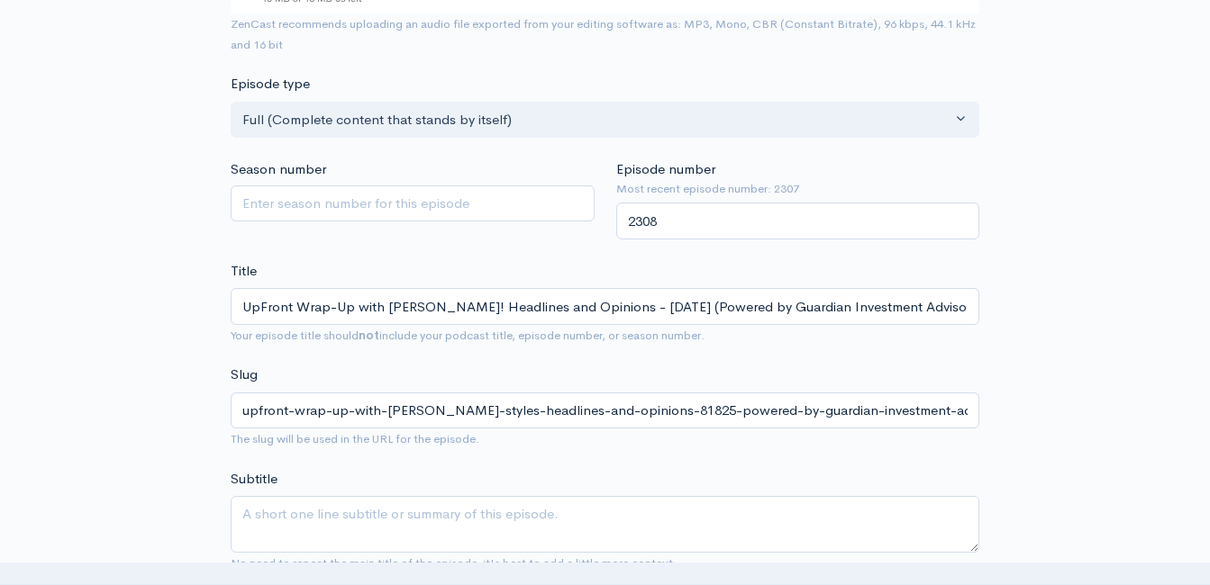
scroll to position [374, 0]
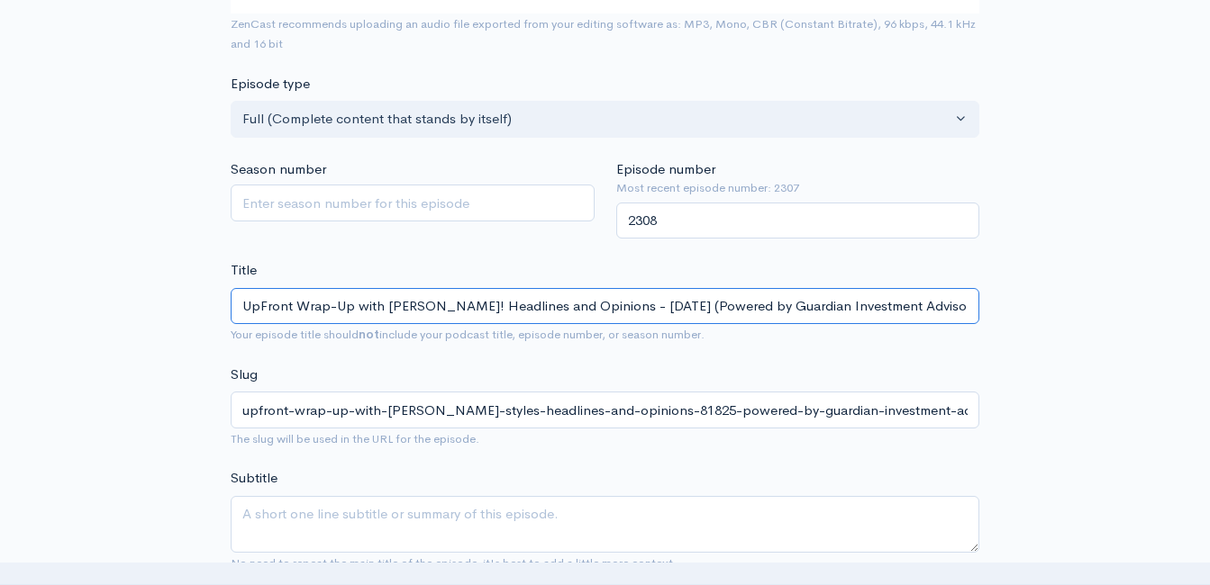
click at [944, 309] on input "UpFront Wrap-Up with Jeff Styles! Headlines and Opinions - 8/18/25 (Powered by …" at bounding box center [605, 306] width 748 height 37
type input "UpFront Wrap-Up with [PERSON_NAME]! Headlines and Opinions - [DATE] (Powered by…"
type input "upfront-wrap-up-with-jeff-styles-headlines-and-opinions-81825-powered-by-guardi…"
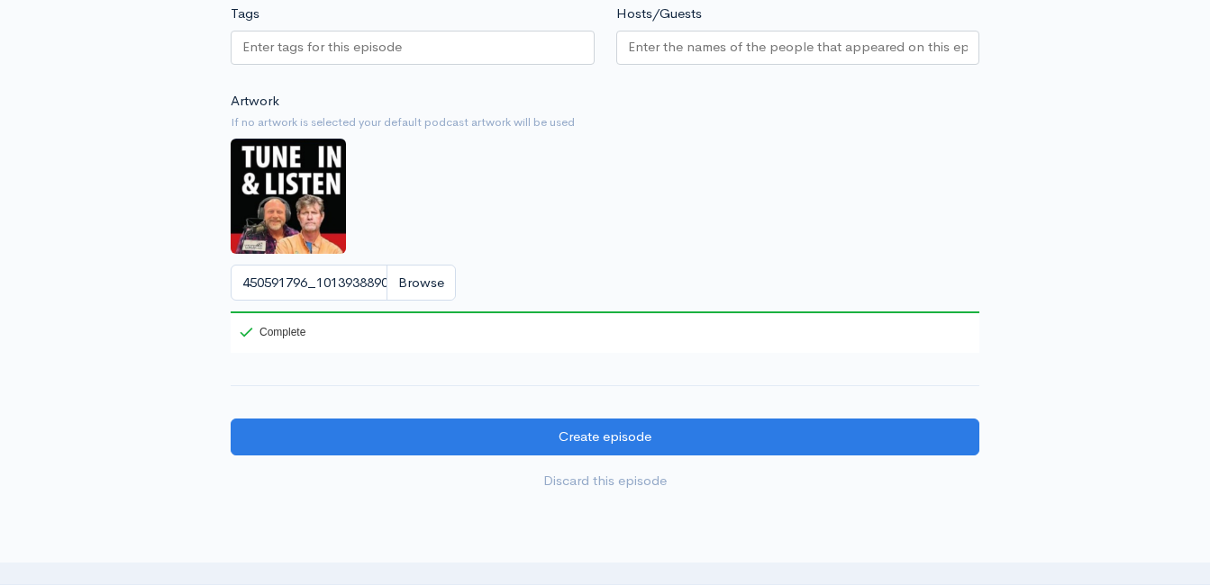
scroll to position [1725, 0]
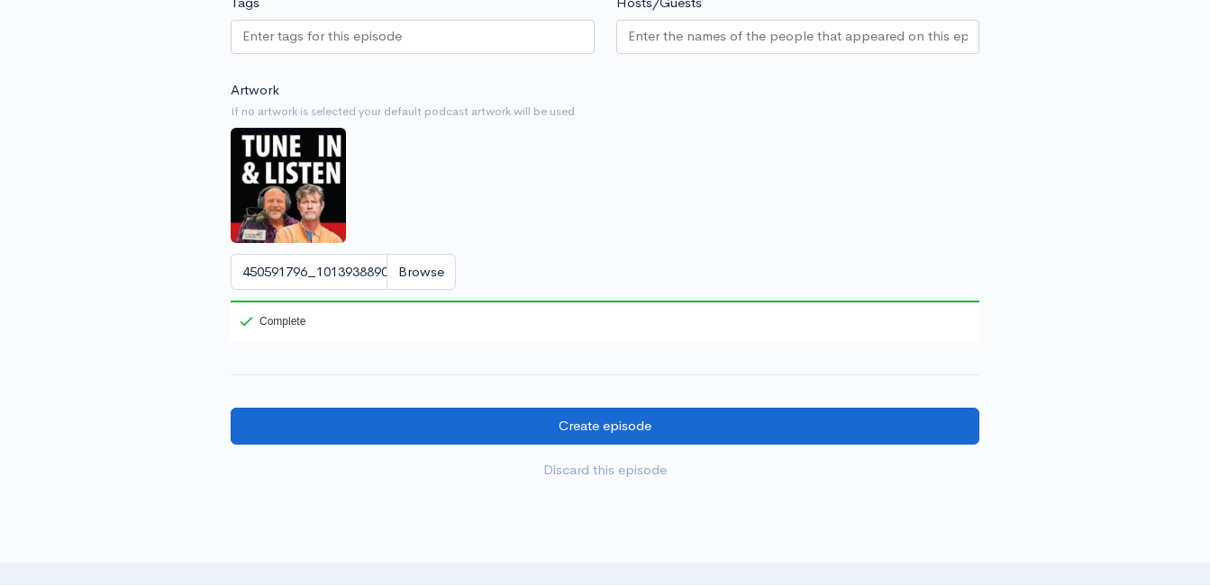
type input "UpFront Wrap-Up with [PERSON_NAME]! Headlines and Opinions - [DATE] (Powered by…"
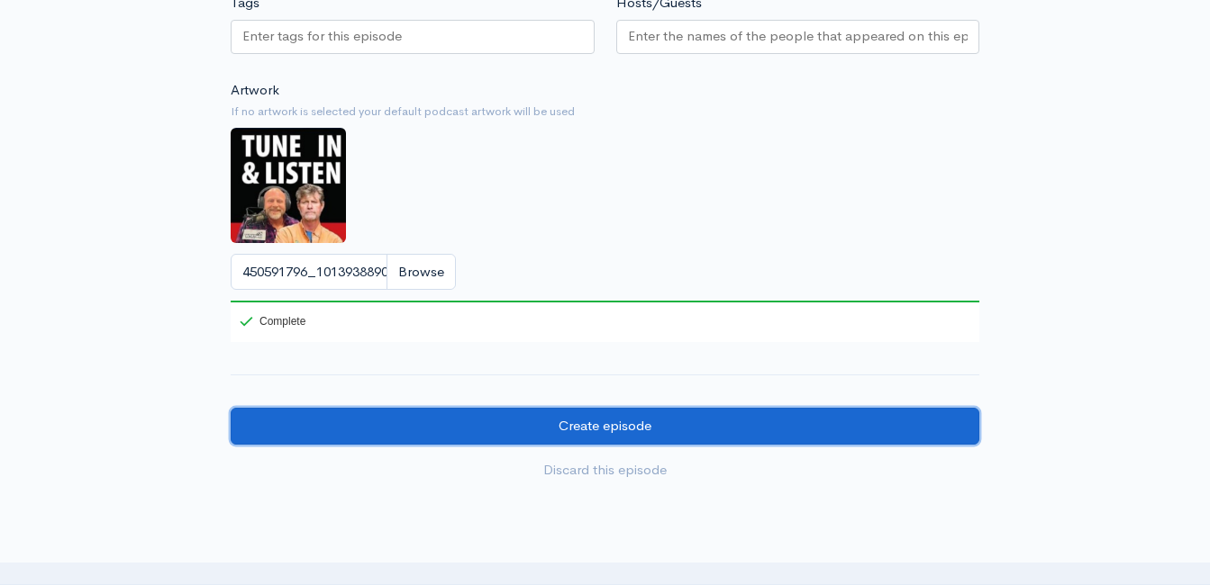
click at [685, 433] on input "Create episode" at bounding box center [605, 426] width 748 height 37
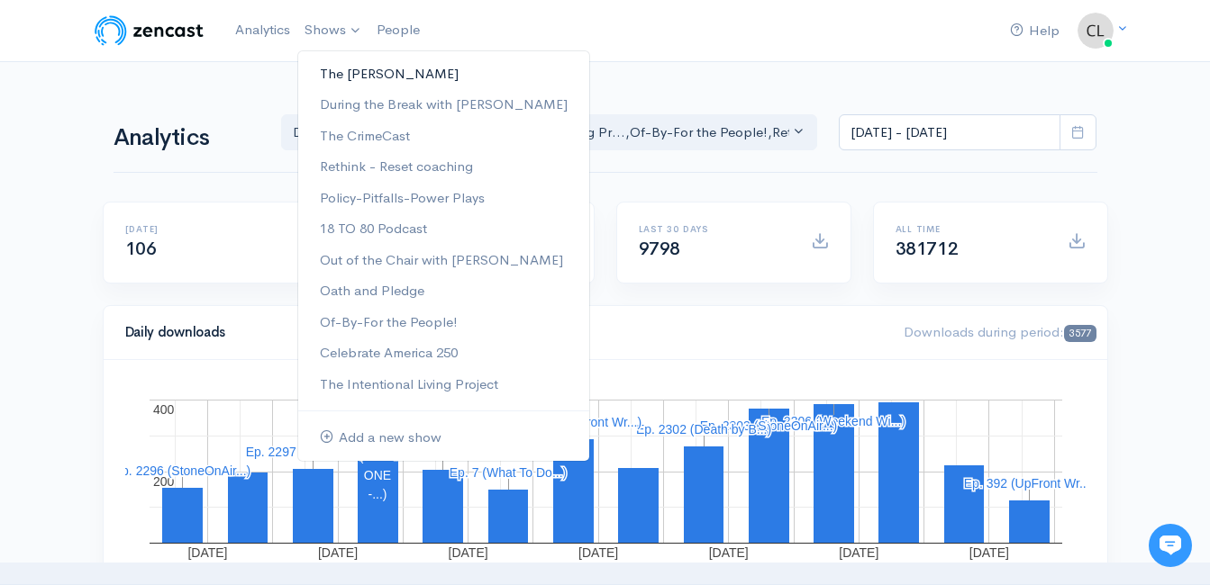
click at [380, 71] on link "The [PERSON_NAME]" at bounding box center [443, 75] width 291 height 32
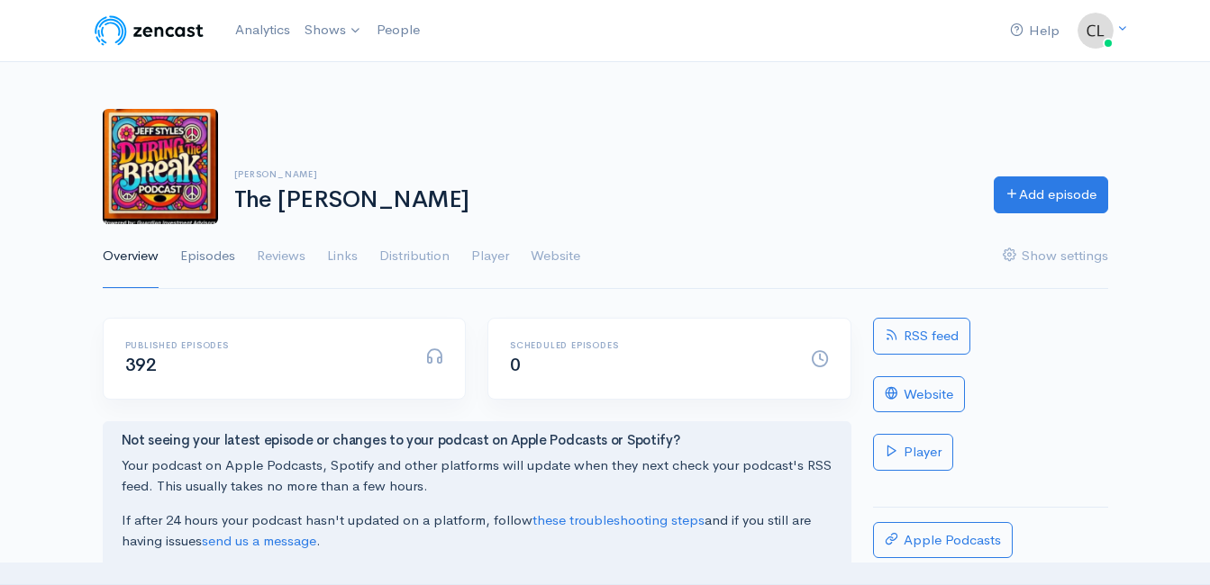
click at [195, 262] on link "Episodes" at bounding box center [207, 256] width 55 height 65
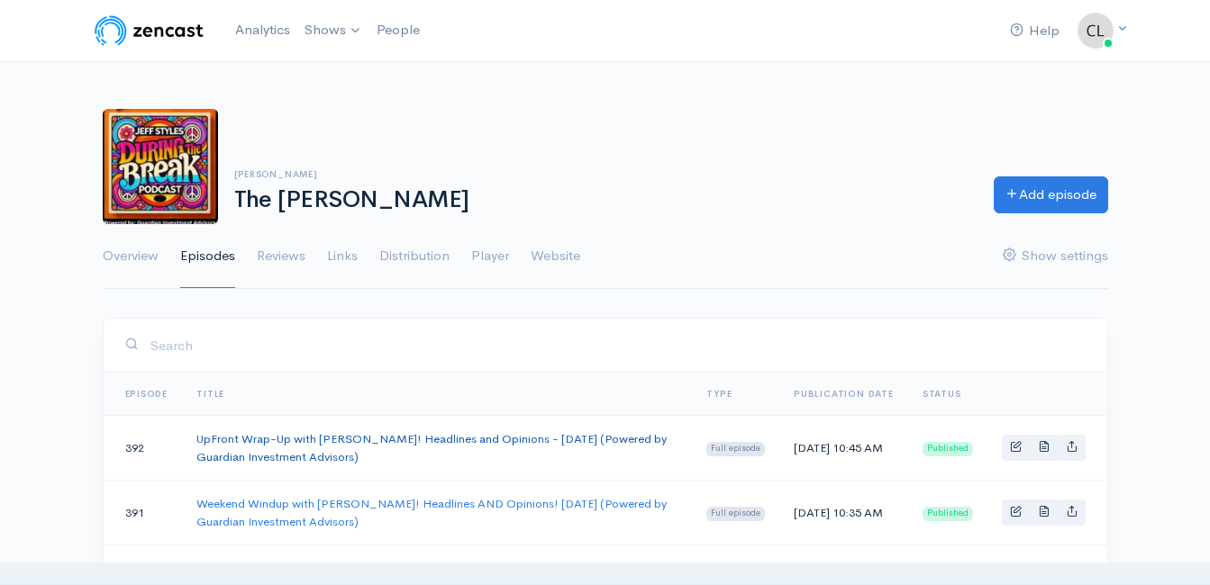
click at [303, 439] on link "UpFront Wrap-Up with [PERSON_NAME]! Headlines and Opinions - [DATE] (Powered by…" at bounding box center [431, 447] width 470 height 33
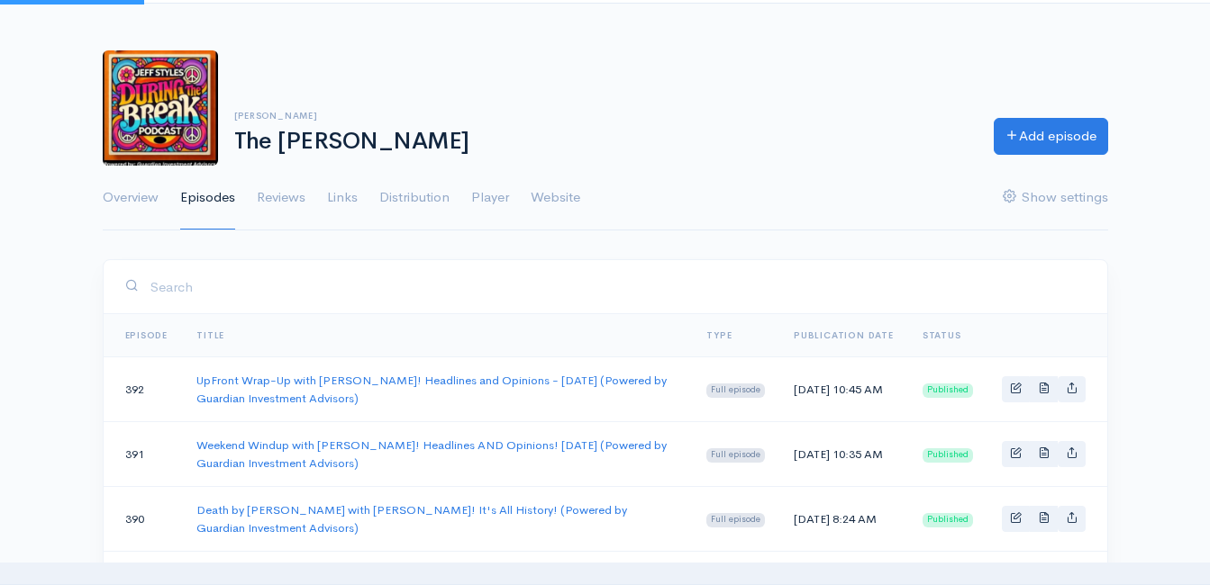
scroll to position [180, 0]
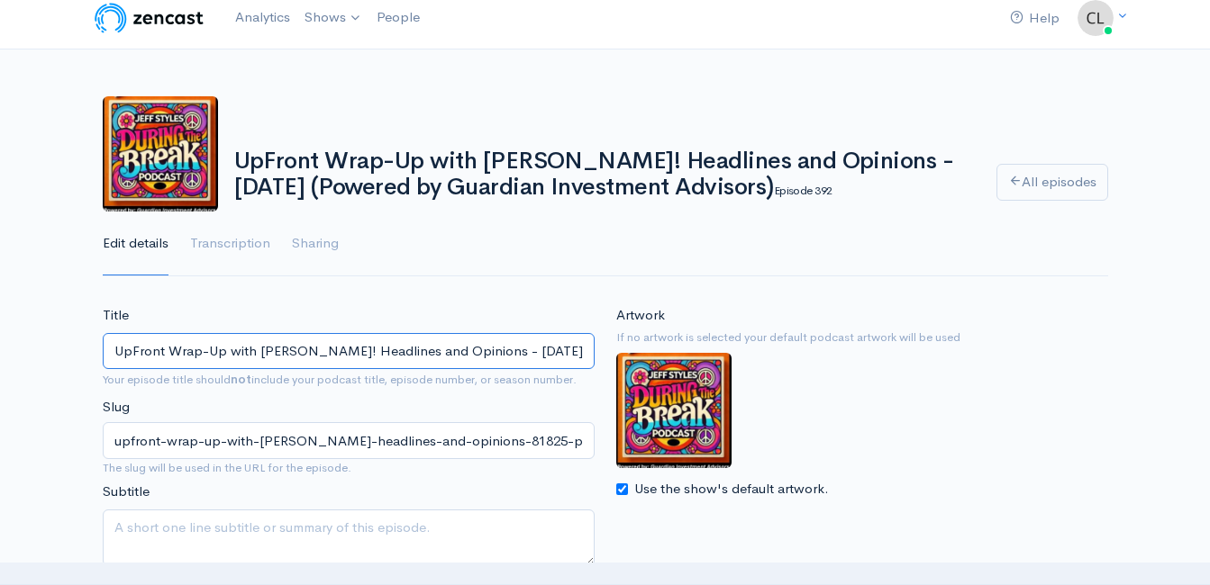
scroll to position [90, 0]
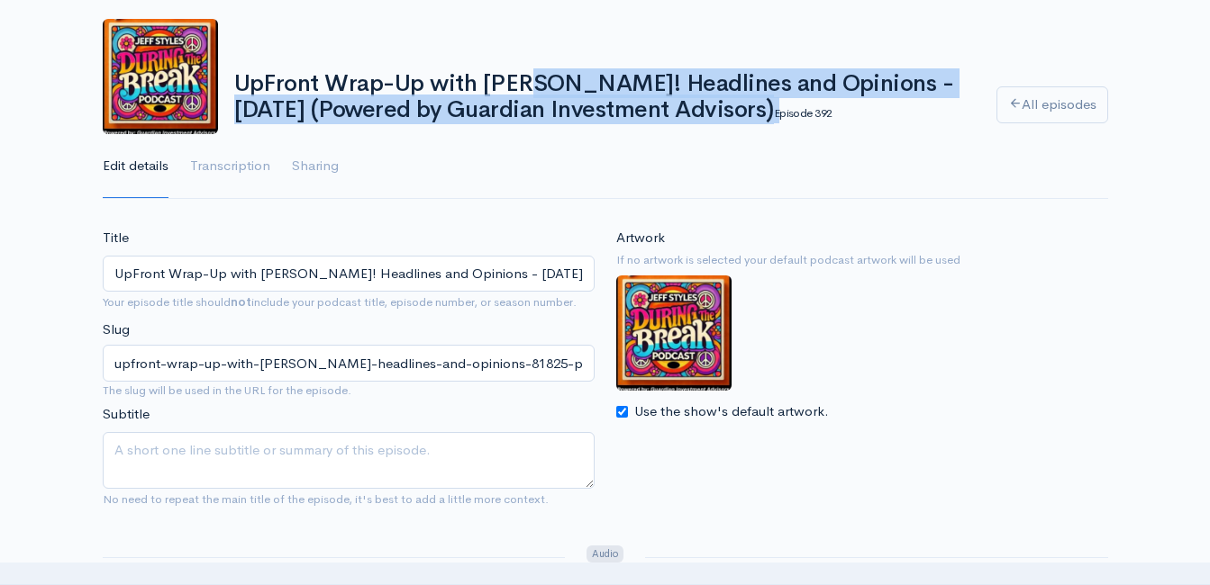
drag, startPoint x: 702, startPoint y: 112, endPoint x: 234, endPoint y: 95, distance: 467.7
click at [234, 95] on h1 "UpFront Wrap-Up with Jeff Styles! Headlines and Opinions - 8/18/25 (Powered by …" at bounding box center [604, 96] width 740 height 51
drag, startPoint x: 234, startPoint y: 95, endPoint x: 414, endPoint y: 91, distance: 180.2
copy h1 "UpFront Wrap-Up with Jeff Styles! Headlines and Opinions - 8/18/25 (Powered by …"
